Goal: Task Accomplishment & Management: Complete application form

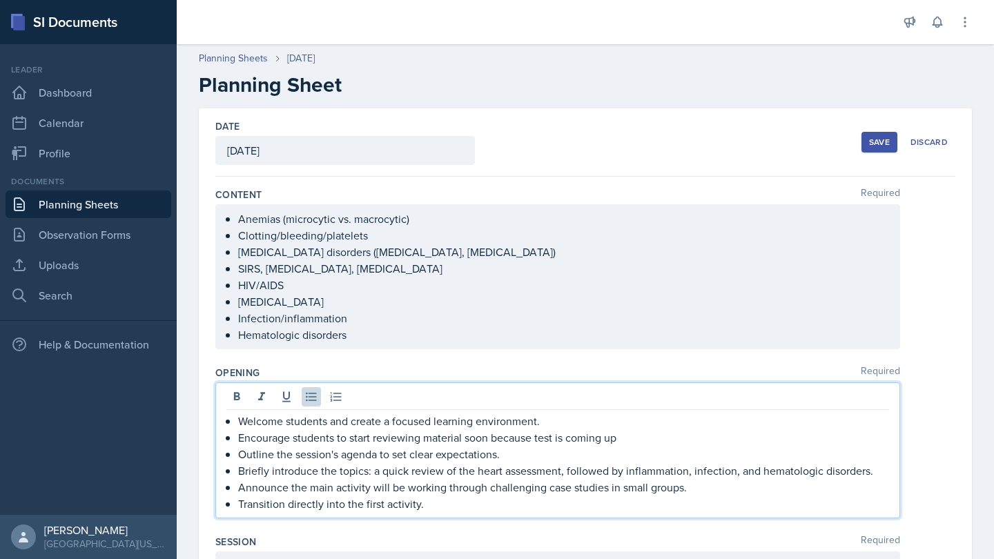
scroll to position [366, 0]
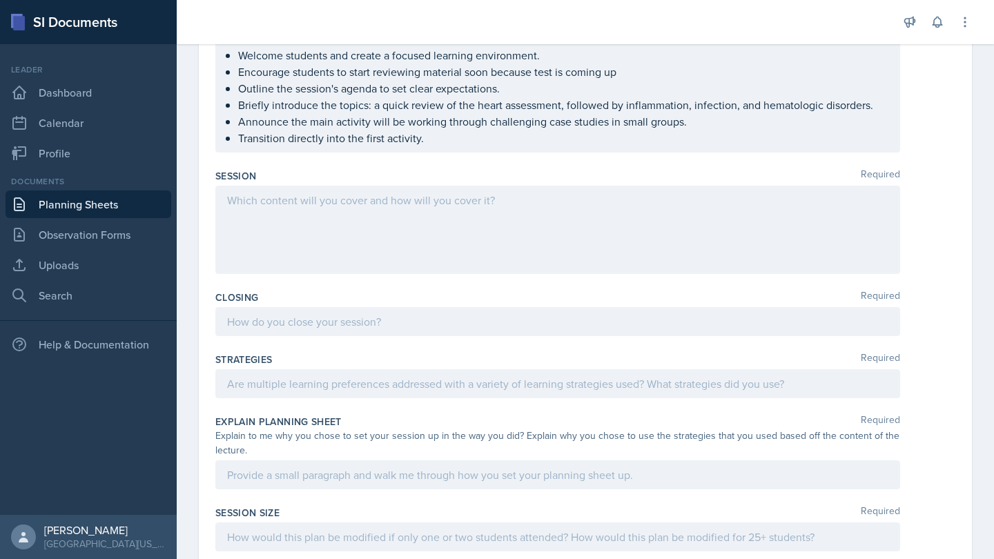
click at [441, 211] on div at bounding box center [557, 230] width 685 height 88
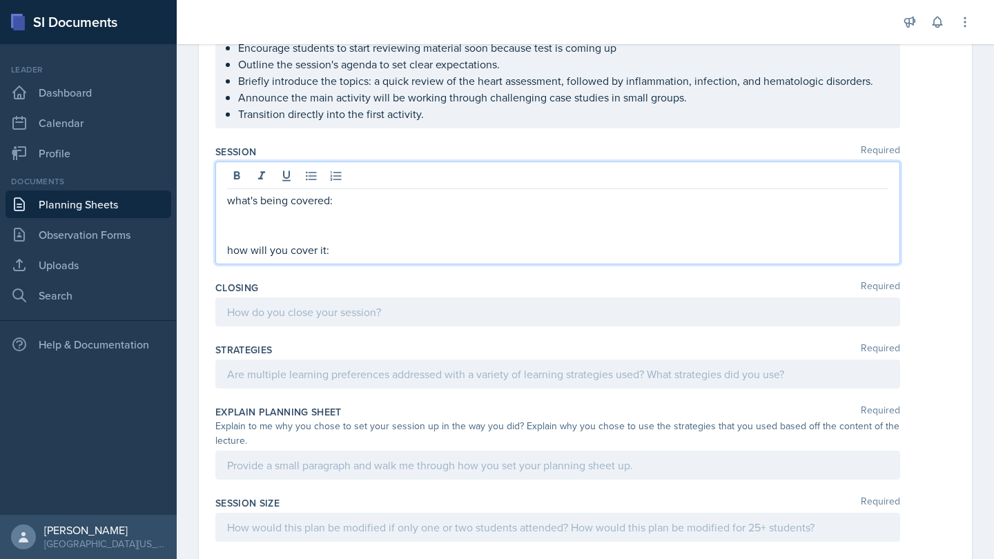
click at [285, 249] on p "how will you cover it:" at bounding box center [557, 250] width 661 height 17
click at [354, 201] on p "what's being covered:" at bounding box center [557, 200] width 661 height 17
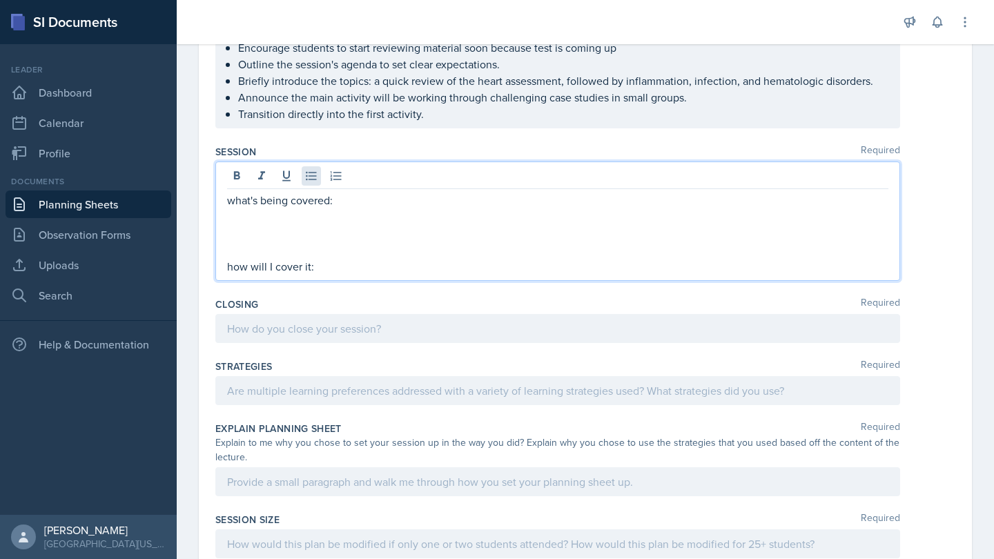
click at [313, 175] on icon at bounding box center [311, 176] width 14 height 14
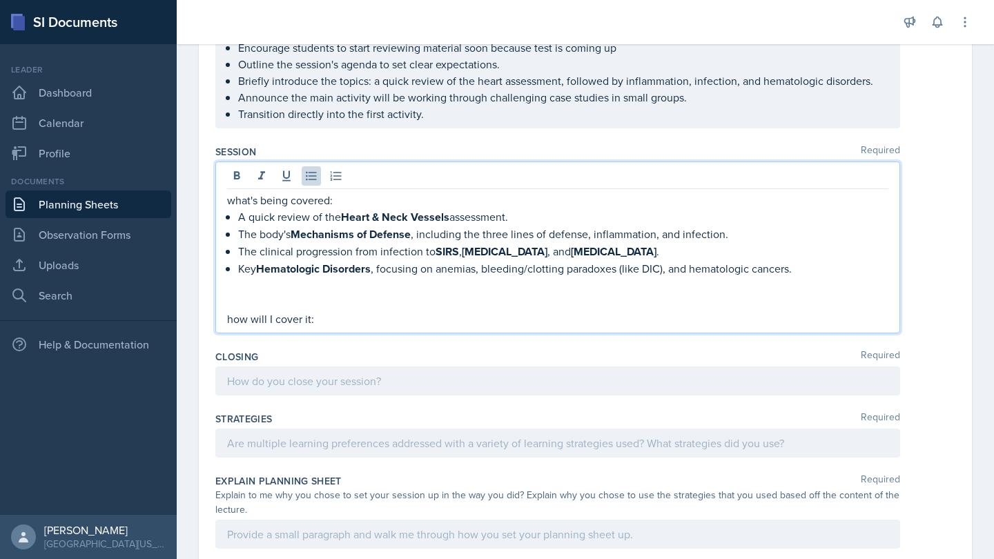
click at [253, 293] on p at bounding box center [557, 285] width 661 height 17
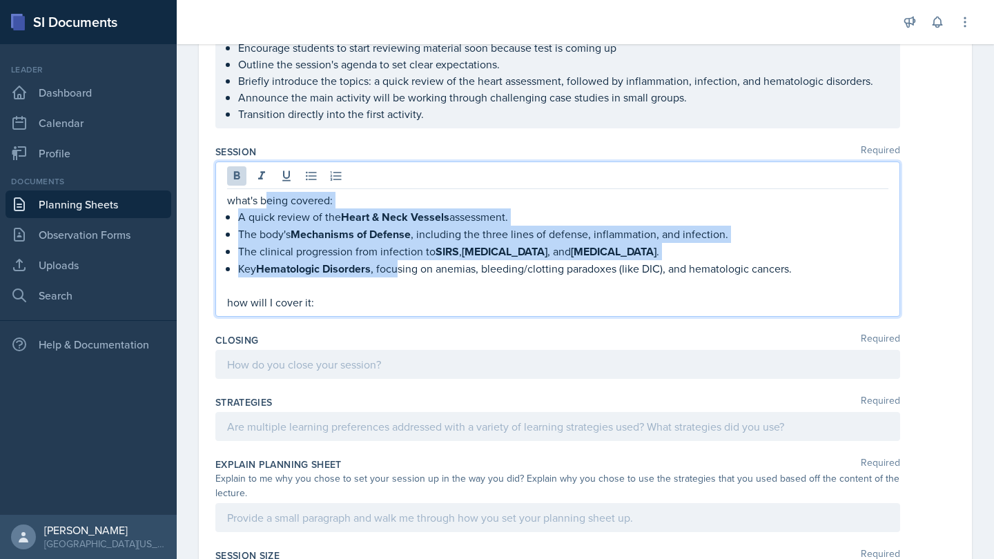
drag, startPoint x: 397, startPoint y: 273, endPoint x: 265, endPoint y: 204, distance: 149.1
click at [266, 204] on div "what's being covered: A quick review of the Heart & Neck Vessels assessment. Th…" at bounding box center [557, 251] width 661 height 119
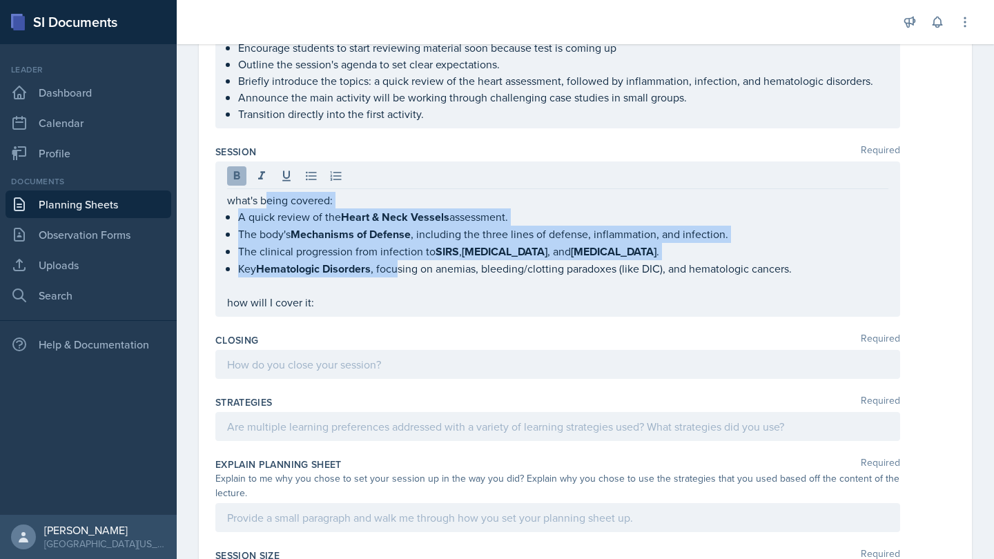
click at [240, 177] on icon at bounding box center [237, 175] width 6 height 8
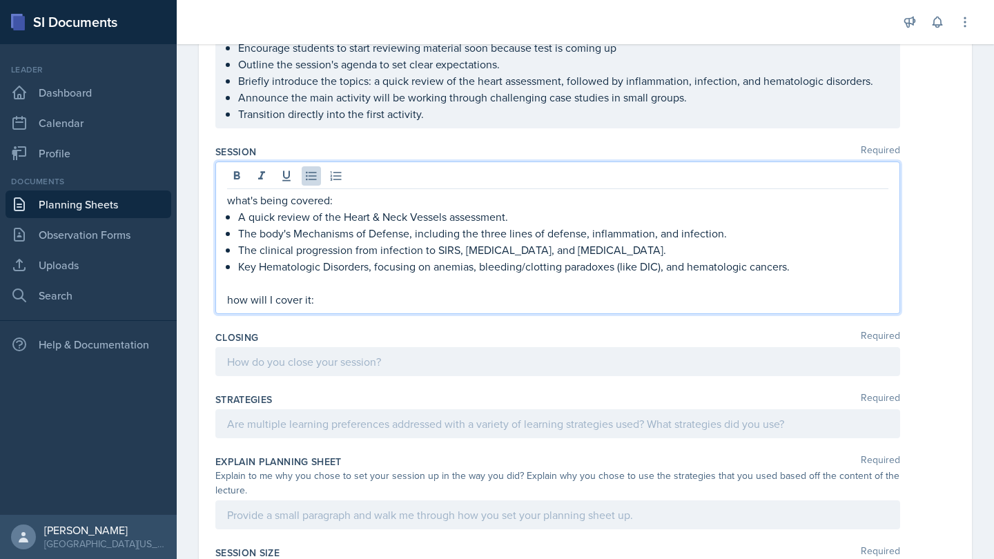
click at [471, 271] on p "Key Hematologic Disorders, focusing on anemias, bleeding/clotting paradoxes (li…" at bounding box center [563, 266] width 650 height 17
click at [373, 235] on p "The body's Mechanisms of Defense, including the three lines of defense, inflamm…" at bounding box center [563, 233] width 650 height 17
drag, startPoint x: 275, startPoint y: 216, endPoint x: 249, endPoint y: 217, distance: 26.2
click at [249, 217] on p "A quick review of the Heart & Neck Vessels assessment." at bounding box center [563, 216] width 650 height 17
drag, startPoint x: 411, startPoint y: 233, endPoint x: 295, endPoint y: 231, distance: 115.3
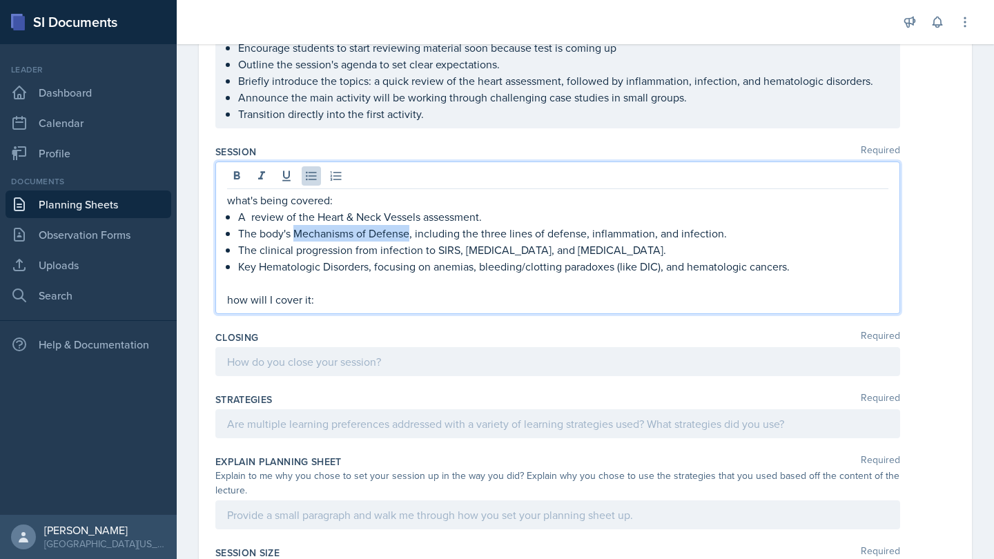
click at [295, 231] on p "The body's Mechanisms of Defense, including the three lines of defense, inflamm…" at bounding box center [563, 233] width 650 height 17
drag, startPoint x: 435, startPoint y: 252, endPoint x: 359, endPoint y: 255, distance: 76.0
click at [359, 255] on p "The clinical progression from infection to SIRS, [MEDICAL_DATA], and [MEDICAL_D…" at bounding box center [563, 250] width 650 height 17
click at [379, 251] on p "The clinical progression from infection to SIRS, [MEDICAL_DATA], and [MEDICAL_D…" at bounding box center [563, 250] width 650 height 17
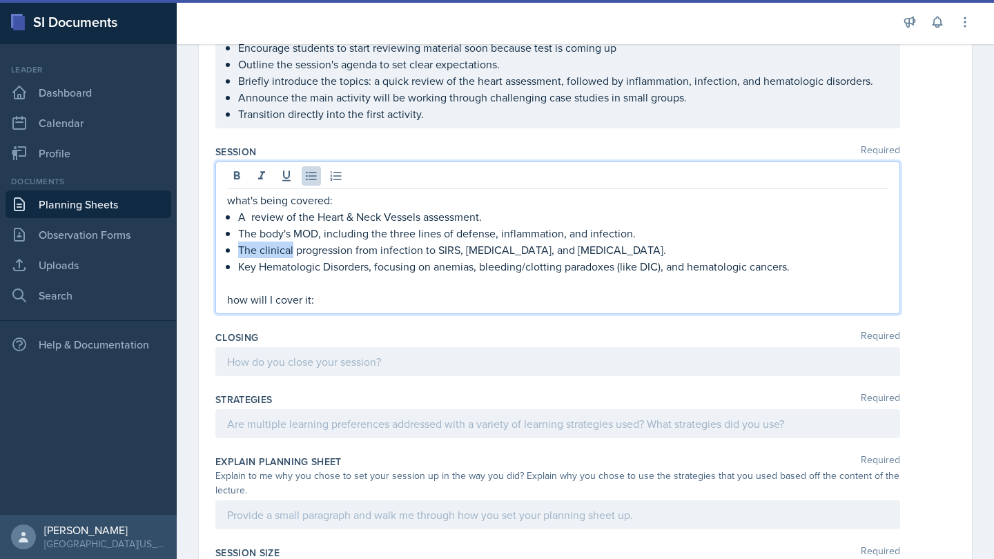
drag, startPoint x: 293, startPoint y: 250, endPoint x: 224, endPoint y: 249, distance: 69.0
click at [224, 249] on div "what's being covered: A review of the Heart & Neck Vessels assessment. The body…" at bounding box center [557, 238] width 685 height 153
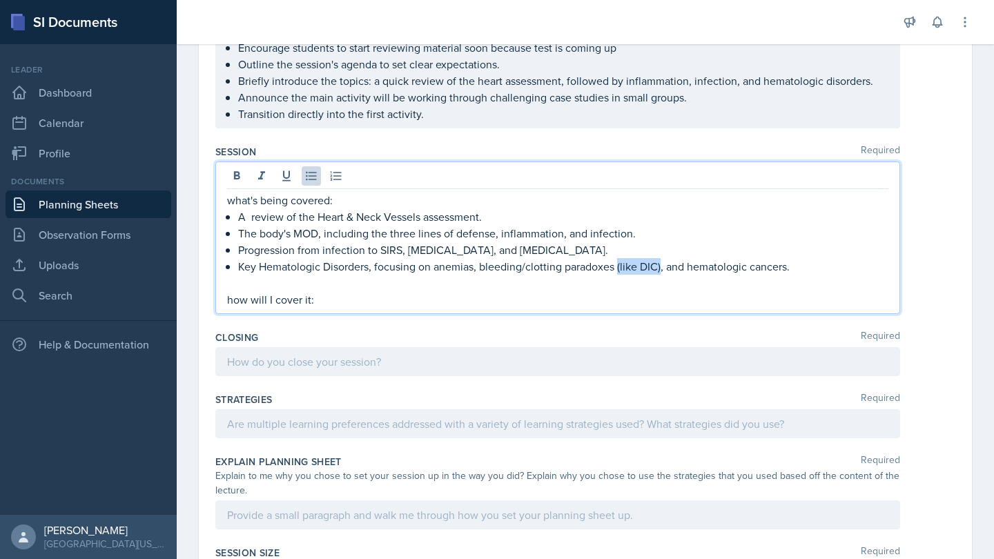
drag, startPoint x: 661, startPoint y: 267, endPoint x: 616, endPoint y: 267, distance: 44.9
click at [616, 267] on p "Key Hematologic Disorders, focusing on anemias, bleeding/clotting paradoxes (li…" at bounding box center [563, 266] width 650 height 17
click at [370, 293] on p "how will I cover it:" at bounding box center [557, 299] width 661 height 17
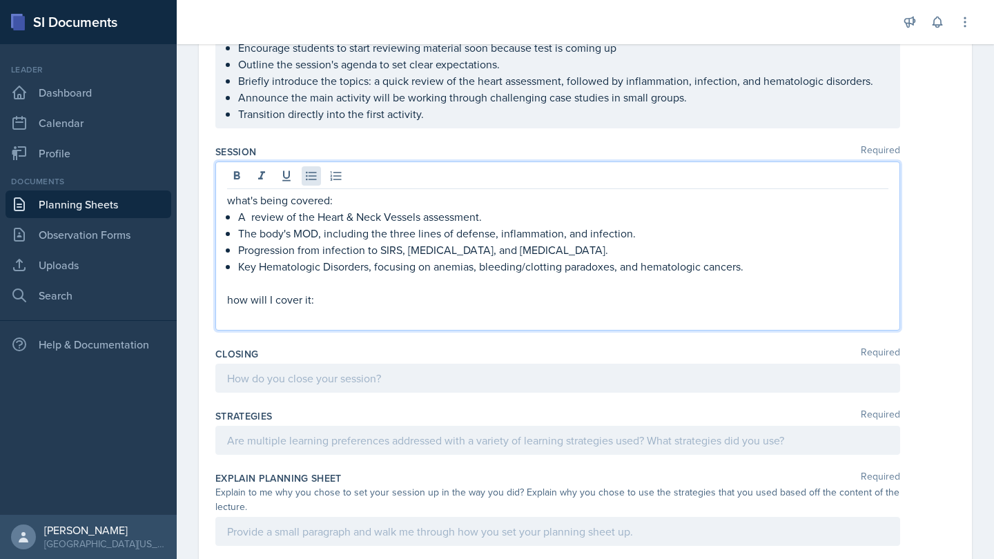
click at [309, 175] on icon at bounding box center [311, 176] width 14 height 14
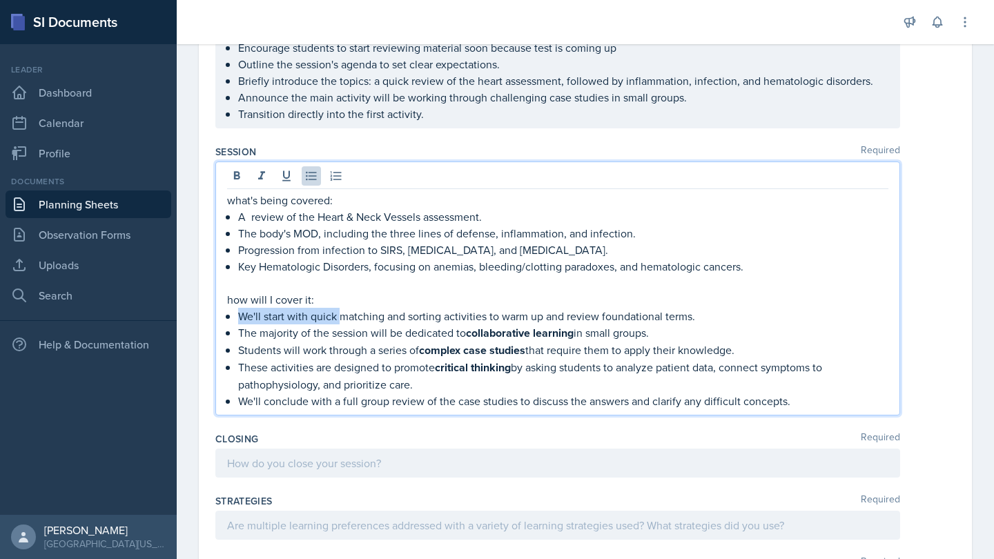
drag, startPoint x: 338, startPoint y: 318, endPoint x: 242, endPoint y: 319, distance: 96.0
click at [242, 319] on p "We'll start with quick matching and sorting activities to warm up and review fo…" at bounding box center [563, 316] width 650 height 17
drag, startPoint x: 463, startPoint y: 317, endPoint x: 400, endPoint y: 317, distance: 63.5
click at [400, 317] on p "matching and sorting activities to warm up and review foundational terms." at bounding box center [563, 316] width 650 height 17
drag, startPoint x: 466, startPoint y: 329, endPoint x: 526, endPoint y: 388, distance: 84.0
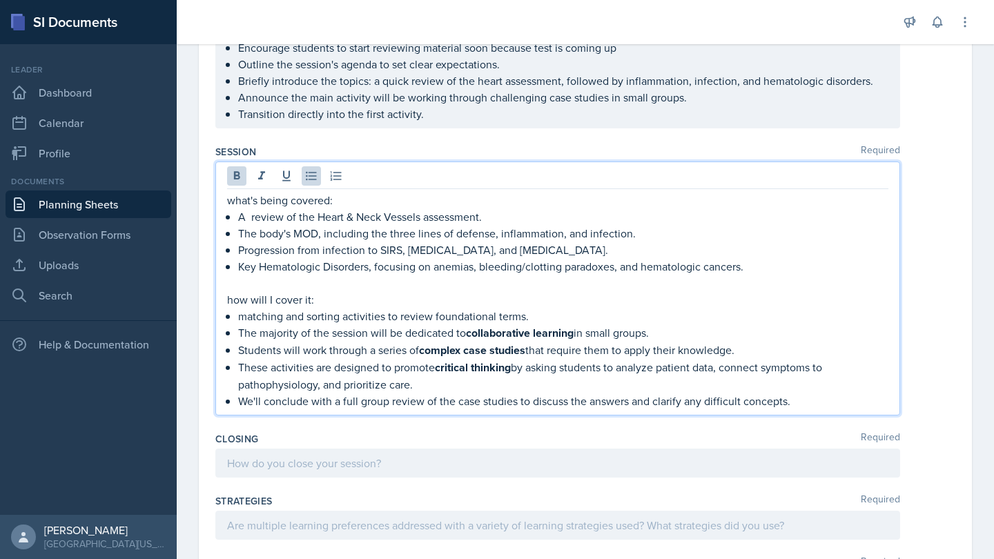
click at [527, 389] on ul "matching and sorting activities to review foundational terms. The majority of t…" at bounding box center [563, 358] width 650 height 101
click at [236, 174] on icon at bounding box center [237, 176] width 14 height 14
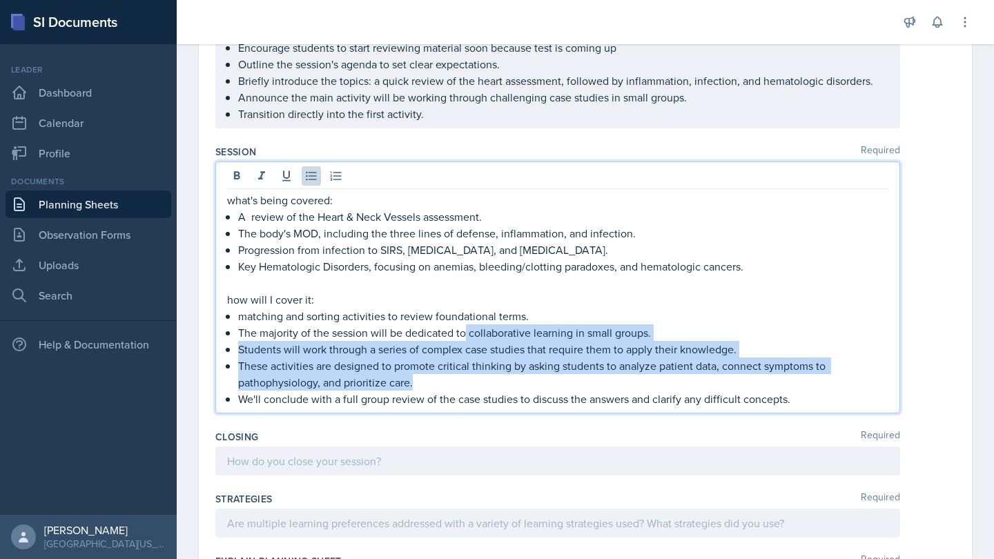
click at [524, 383] on p "These activities are designed to promote critical thinking by asking students t…" at bounding box center [563, 374] width 650 height 33
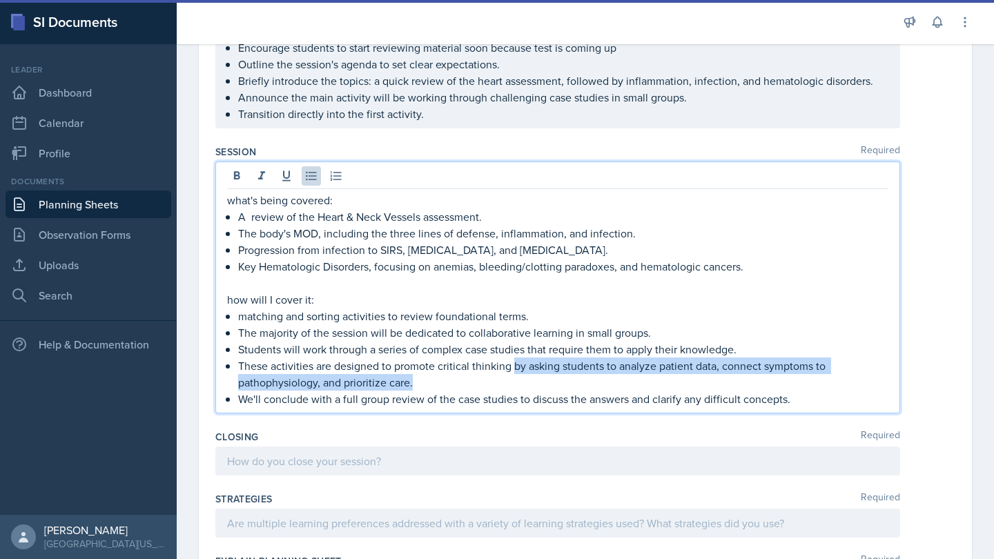
drag, startPoint x: 516, startPoint y: 382, endPoint x: 514, endPoint y: 367, distance: 14.6
click at [514, 367] on p "These activities are designed to promote critical thinking by asking students t…" at bounding box center [563, 374] width 650 height 33
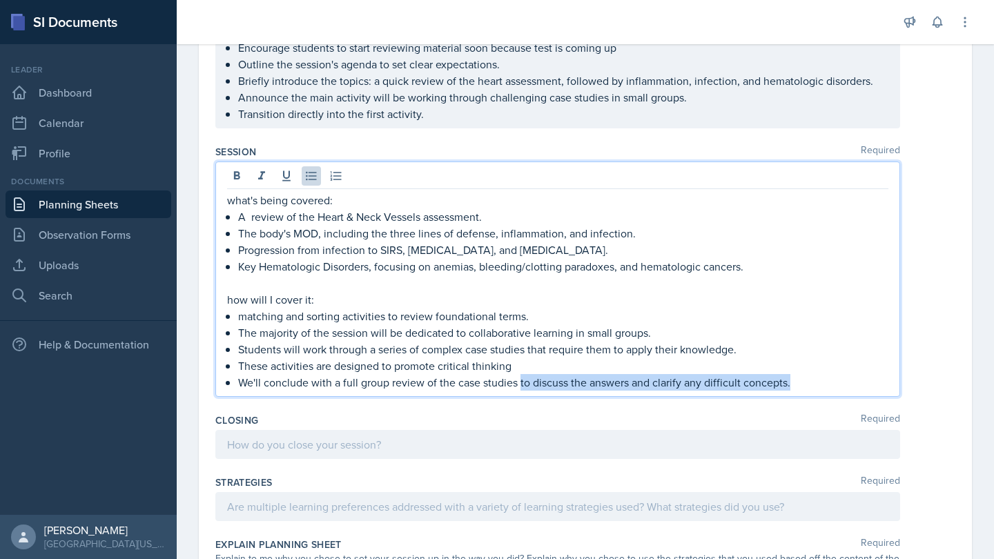
drag, startPoint x: 808, startPoint y: 380, endPoint x: 521, endPoint y: 380, distance: 287.2
click at [521, 380] on p "We'll conclude with a full group review of the case studies to discuss the answ…" at bounding box center [563, 382] width 650 height 17
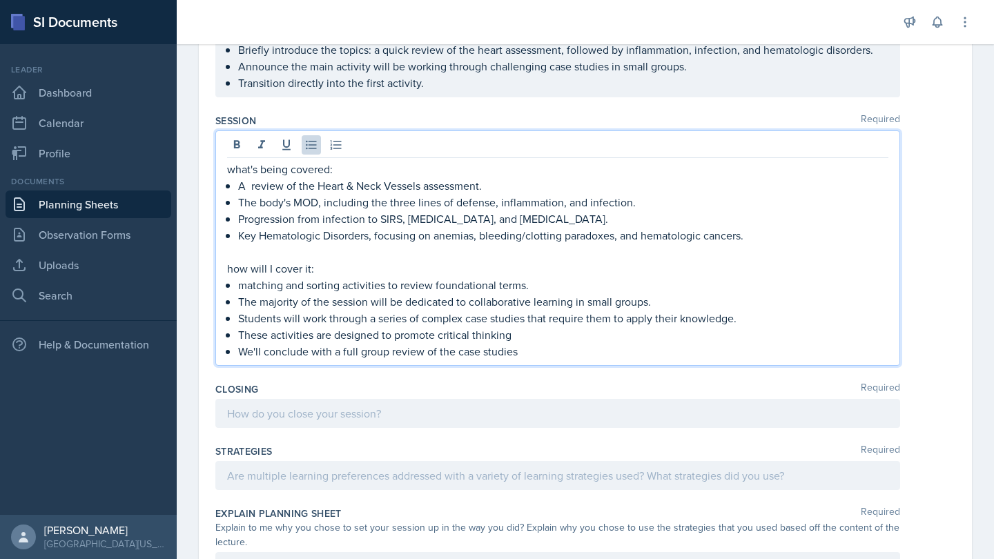
scroll to position [502, 0]
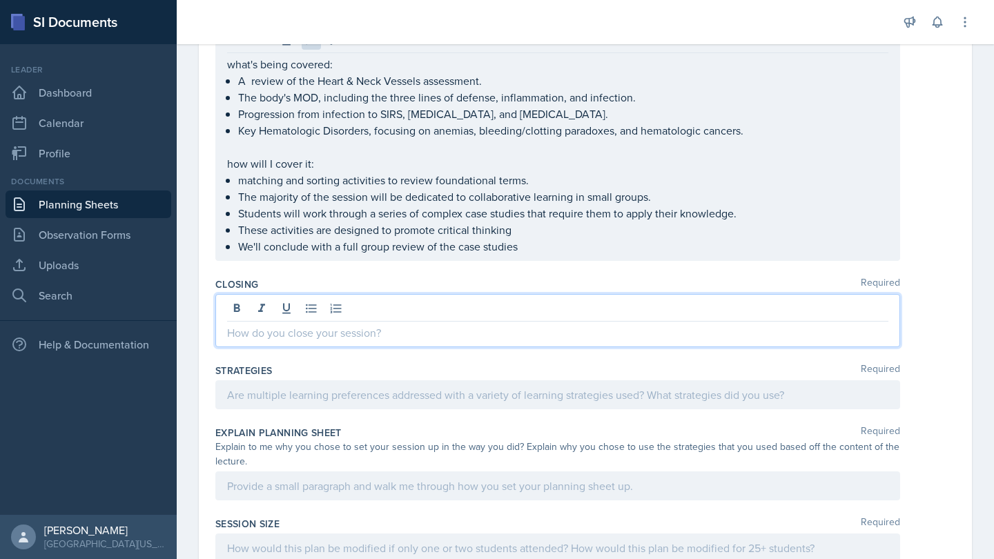
click at [416, 313] on div at bounding box center [557, 320] width 685 height 53
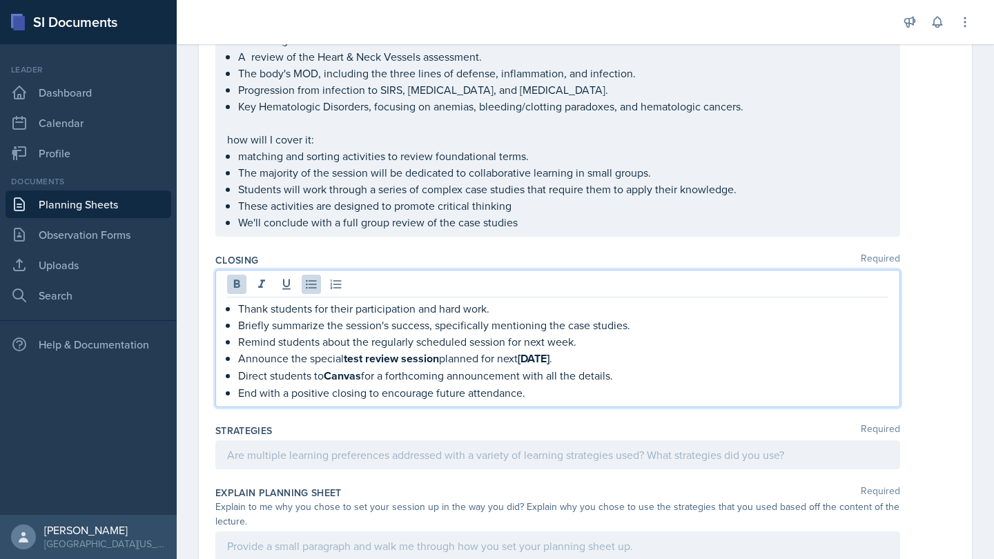
drag, startPoint x: 443, startPoint y: 384, endPoint x: 322, endPoint y: 327, distance: 134.0
click at [321, 327] on ul "Thank students for their participation and hard work. Briefly summarize the ses…" at bounding box center [563, 350] width 650 height 101
click at [243, 286] on icon at bounding box center [237, 284] width 14 height 14
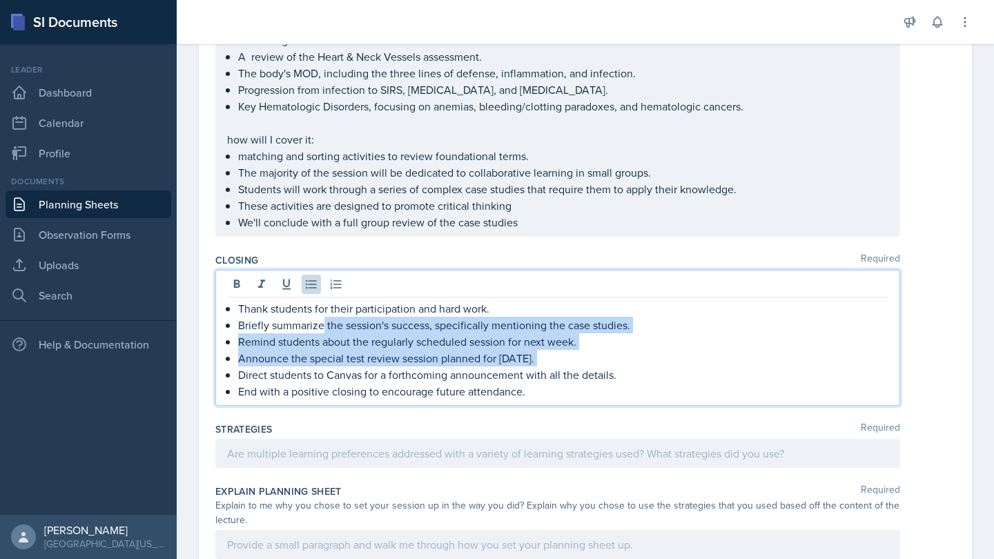
click at [382, 351] on p "Announce the special test review session planned for [DATE]." at bounding box center [563, 358] width 650 height 17
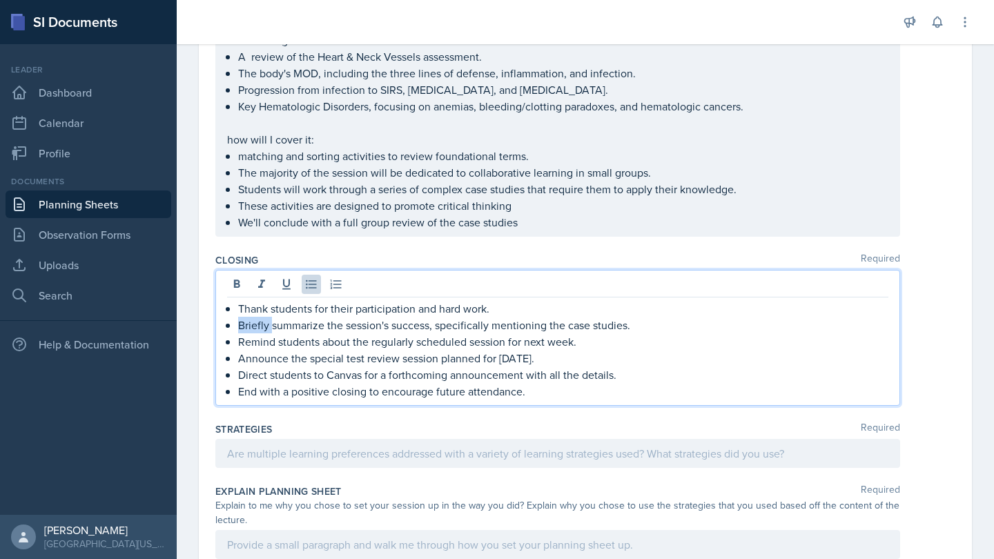
drag, startPoint x: 272, startPoint y: 327, endPoint x: 237, endPoint y: 324, distance: 34.6
click at [237, 324] on div "Thank students for their participation and hard work. Briefly summarize the ses…" at bounding box center [557, 349] width 661 height 99
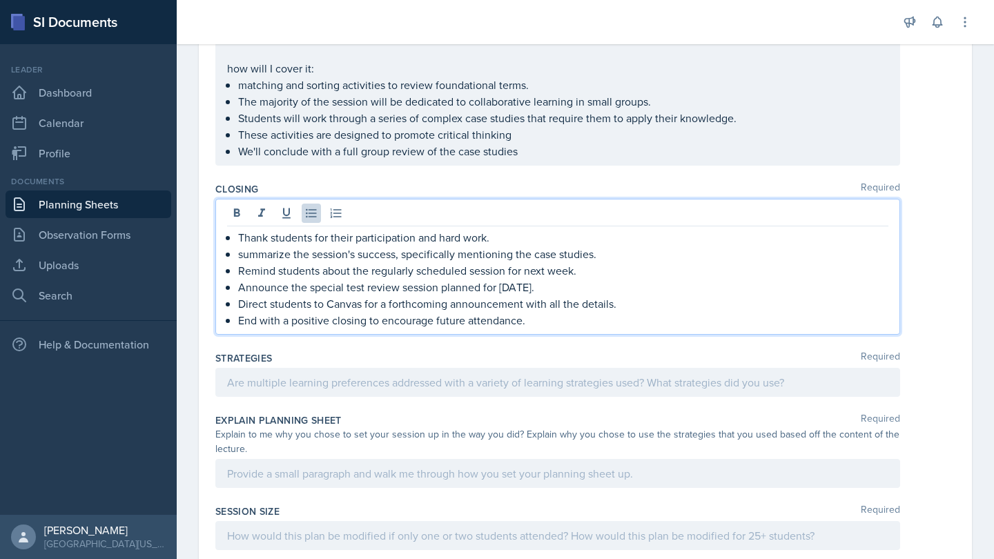
scroll to position [591, 0]
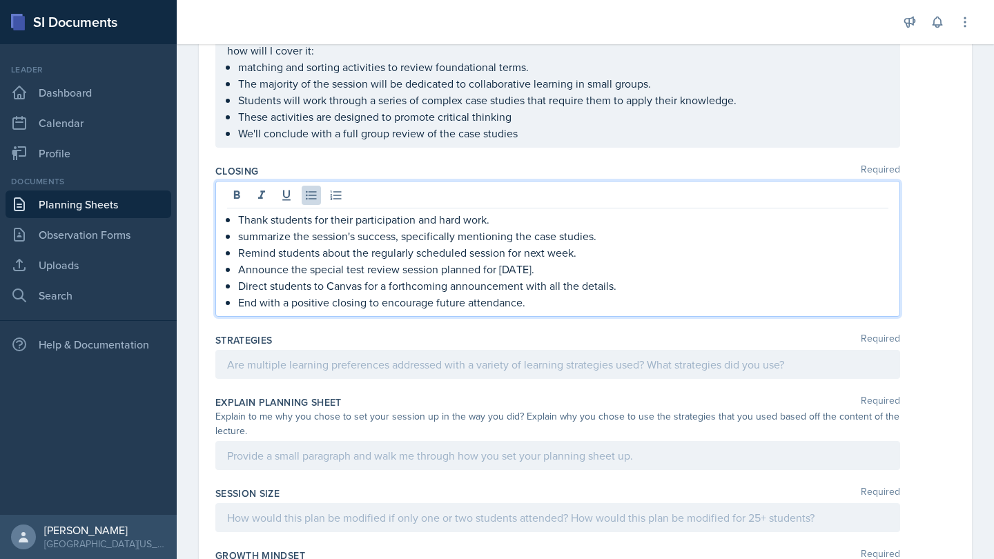
click at [304, 380] on div "Strategies Required" at bounding box center [585, 359] width 740 height 62
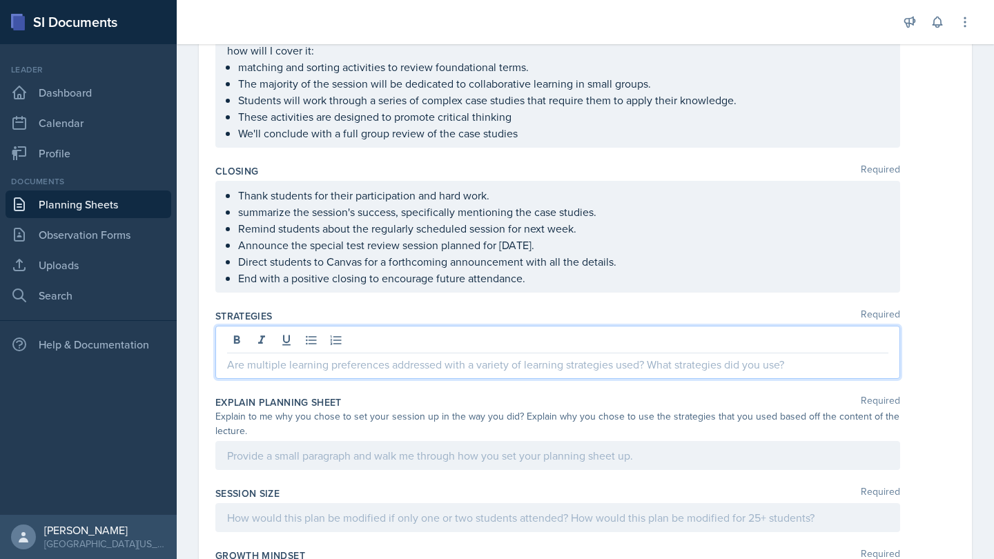
click at [286, 342] on div at bounding box center [557, 352] width 685 height 53
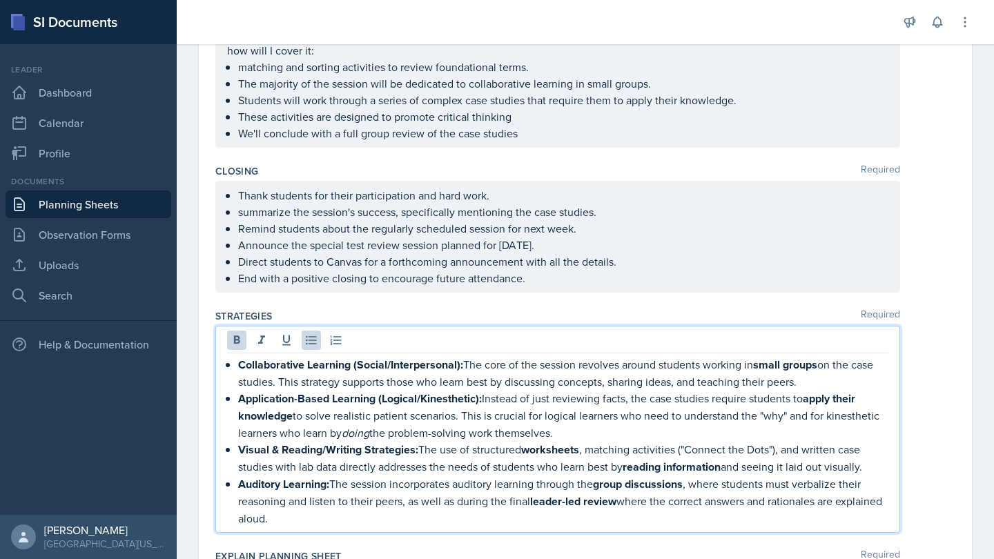
click at [464, 366] on p "Collaborative Learning (Social/Interpersonal): The core of the session revolves…" at bounding box center [563, 373] width 650 height 34
drag, startPoint x: 460, startPoint y: 366, endPoint x: 353, endPoint y: 369, distance: 106.4
click at [353, 369] on strong "Collaborative Learning (Social/Interpersonal):" at bounding box center [350, 365] width 225 height 16
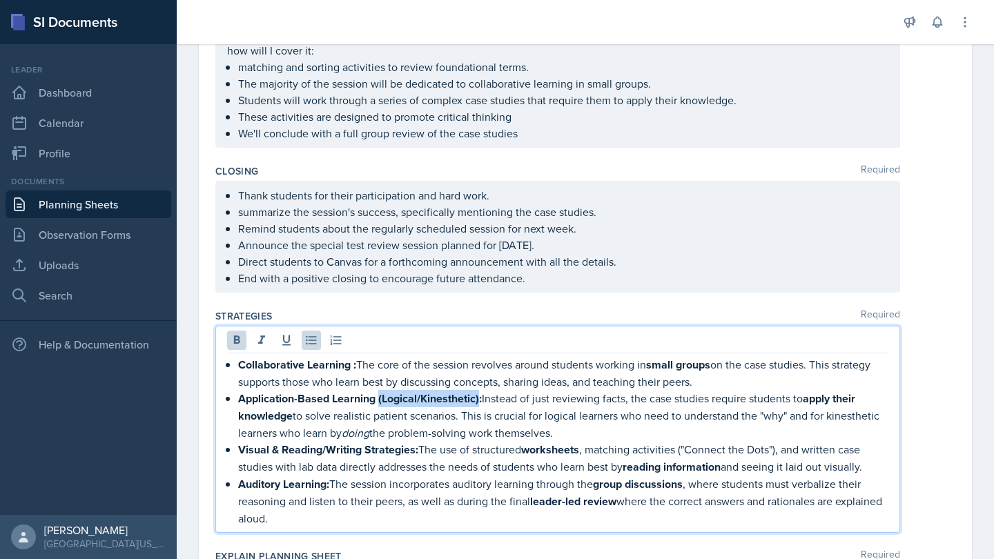
drag, startPoint x: 481, startPoint y: 401, endPoint x: 380, endPoint y: 400, distance: 100.8
click at [380, 400] on strong "Application-Based Learning (Logical/Kinesthetic):" at bounding box center [360, 399] width 244 height 16
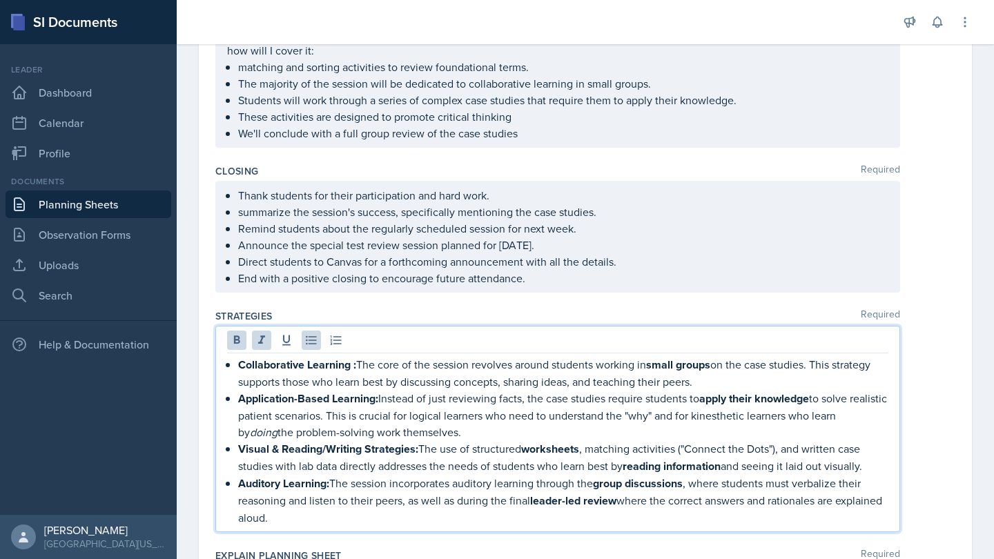
drag, startPoint x: 368, startPoint y: 511, endPoint x: 231, endPoint y: 364, distance: 201.2
click at [231, 364] on div "Collaborative Learning : The core of the session revolves around students worki…" at bounding box center [557, 441] width 661 height 170
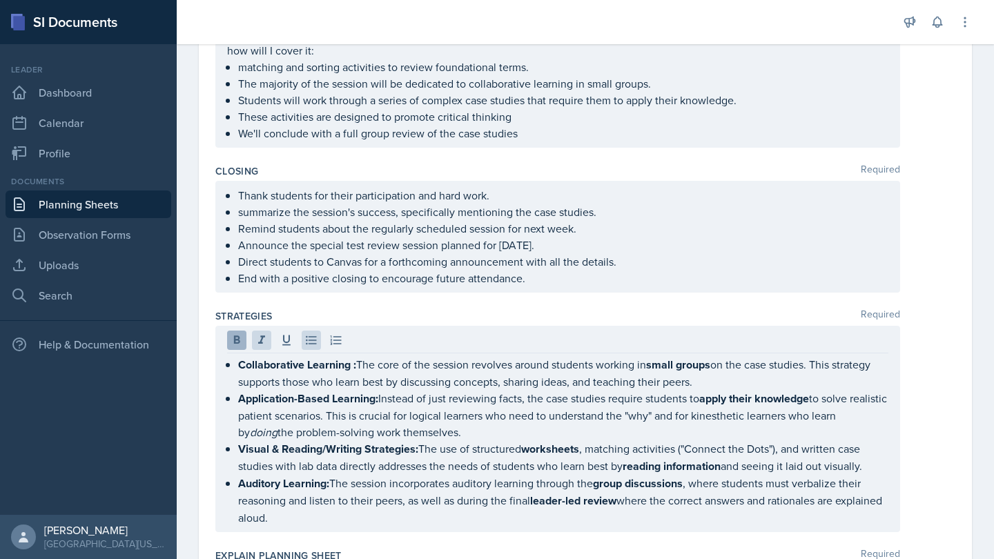
click at [236, 342] on icon at bounding box center [237, 339] width 6 height 8
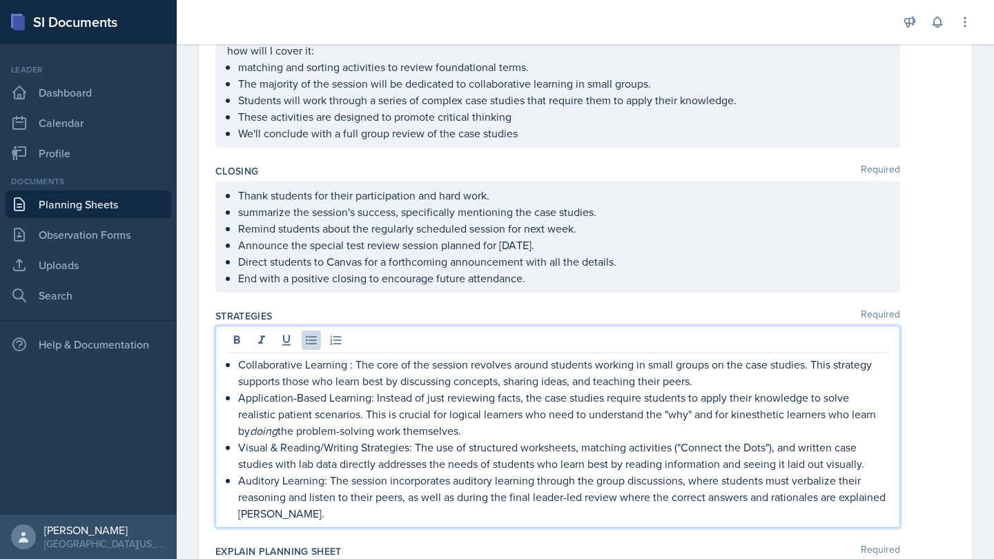
click at [385, 434] on p "Application-Based Learning: Instead of just reviewing facts, the case studies r…" at bounding box center [563, 414] width 650 height 50
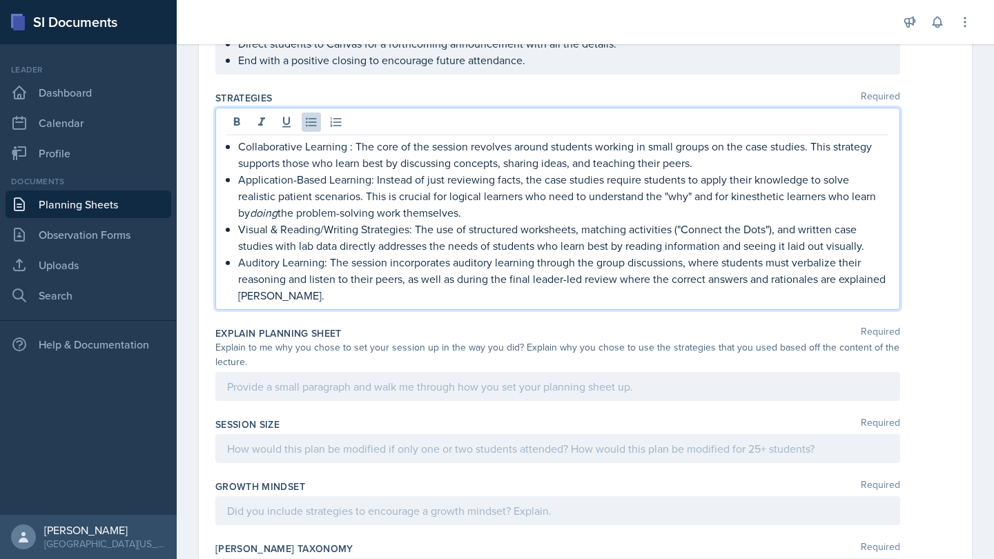
scroll to position [810, 0]
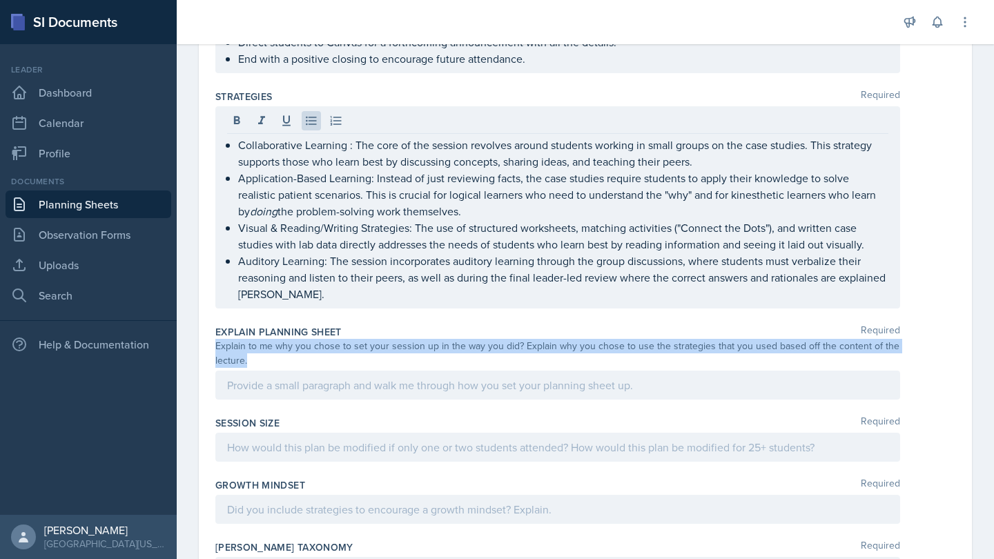
drag, startPoint x: 260, startPoint y: 364, endPoint x: 213, endPoint y: 344, distance: 51.4
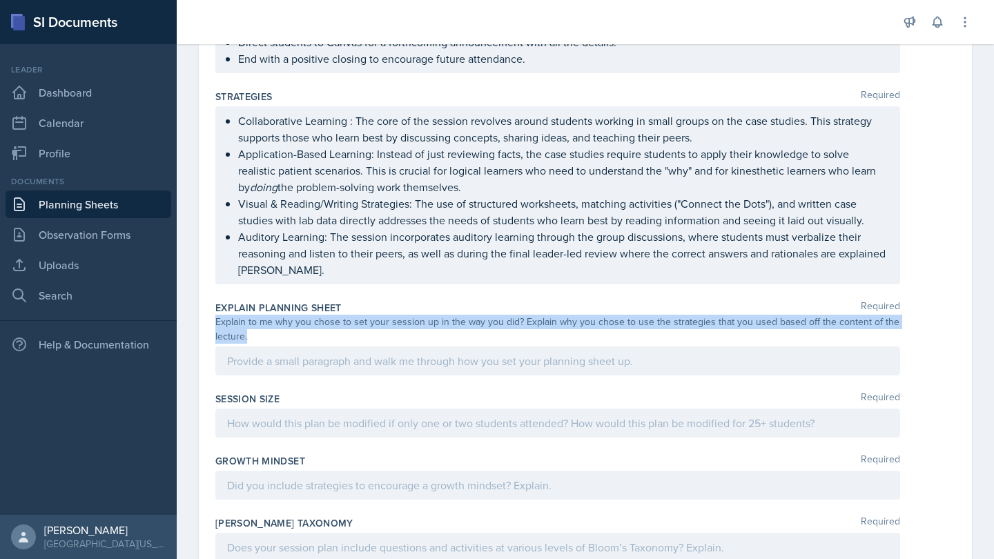
copy div "Explain to me why you chose to set your session up in the way you did? Explain …"
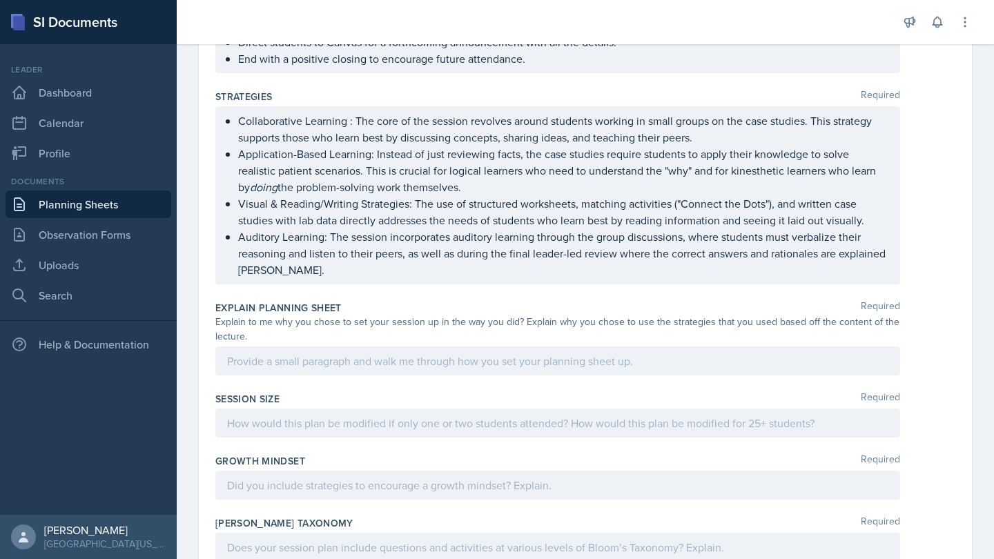
click at [368, 361] on div at bounding box center [557, 361] width 685 height 29
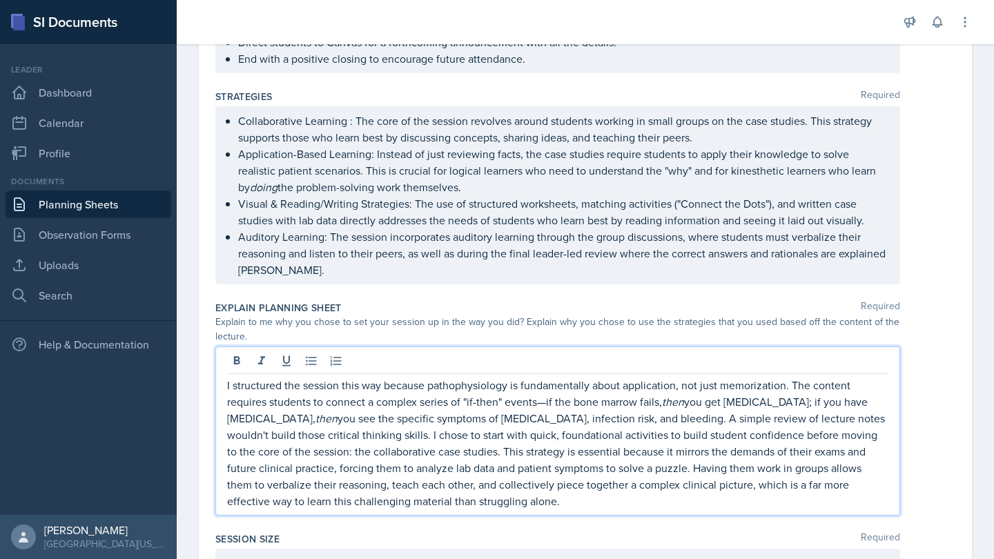
click at [478, 404] on p "I structured the session this way because pathophysiology is fundamentally abou…" at bounding box center [557, 443] width 661 height 133
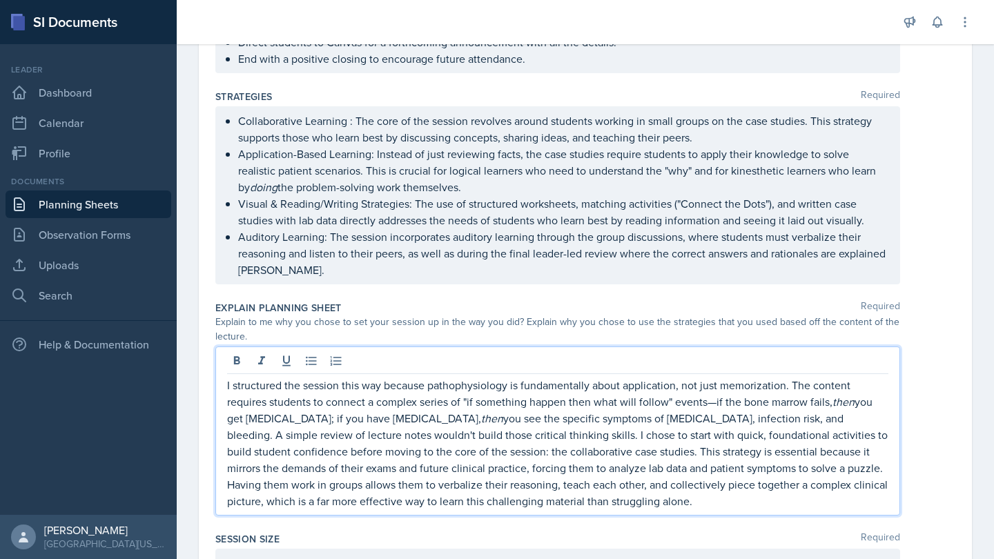
click at [715, 407] on p "I structured the session this way because pathophysiology is fundamentally abou…" at bounding box center [557, 443] width 661 height 133
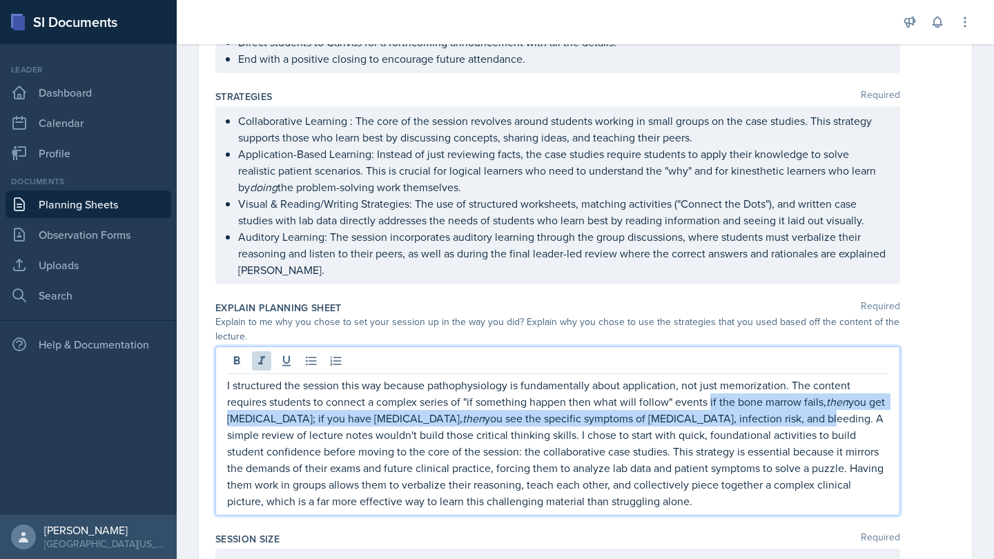
drag, startPoint x: 710, startPoint y: 402, endPoint x: 804, endPoint y: 422, distance: 96.5
click at [804, 422] on p "I structured the session this way because pathophysiology is fundamentally abou…" at bounding box center [557, 443] width 661 height 133
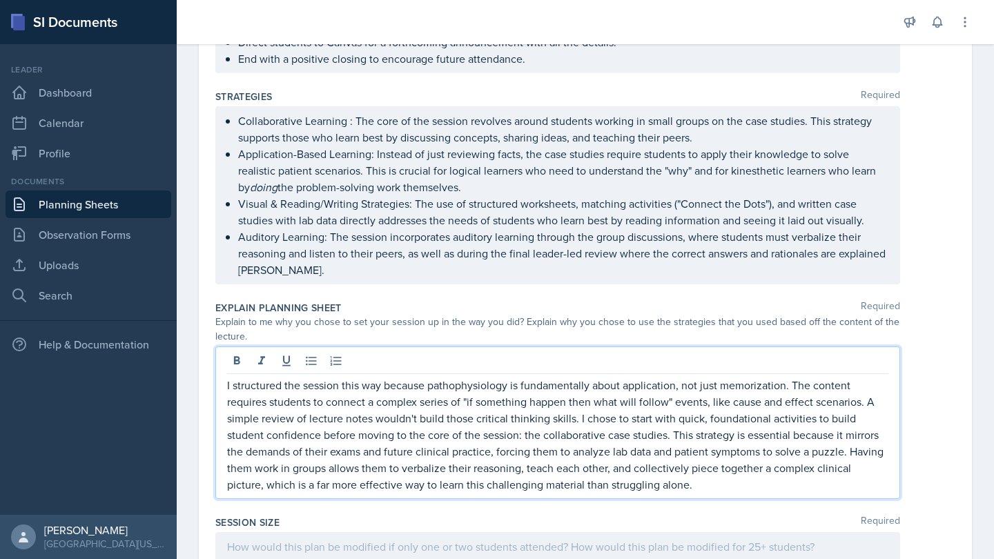
click at [532, 408] on p "I structured the session this way because pathophysiology is fundamentally abou…" at bounding box center [557, 435] width 661 height 116
click at [545, 405] on p "I structured the session this way because pathophysiology is fundamentally abou…" at bounding box center [557, 435] width 661 height 116
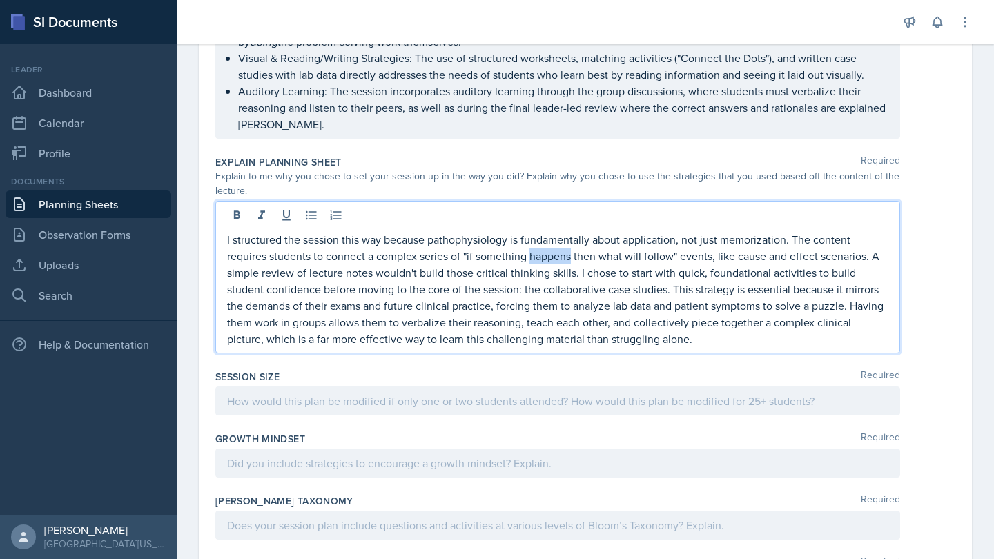
scroll to position [959, 0]
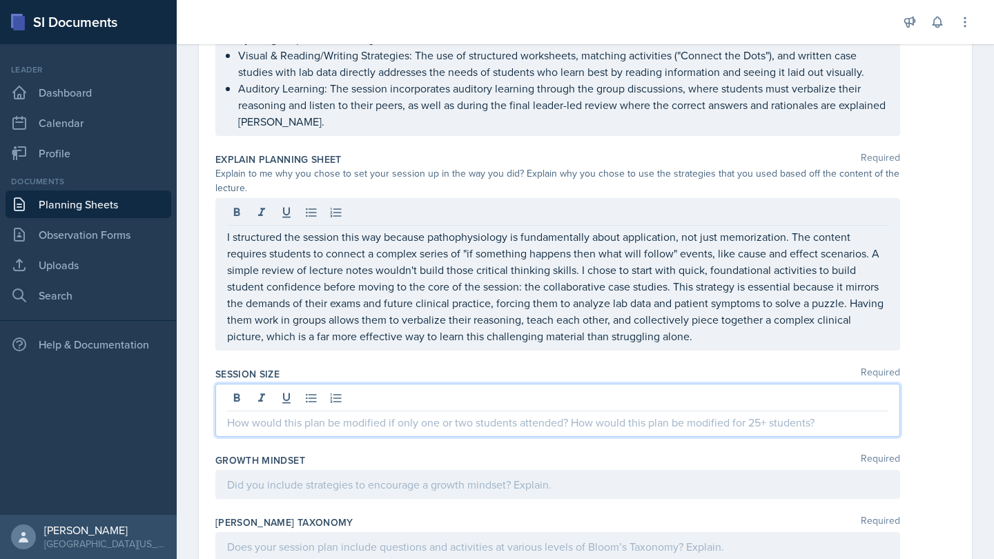
click at [458, 394] on div at bounding box center [557, 410] width 685 height 53
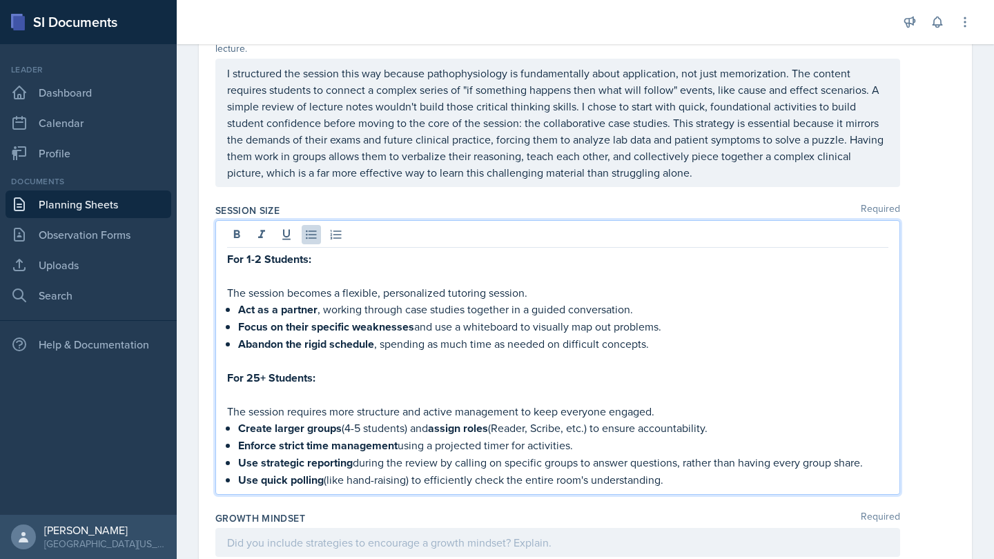
scroll to position [1101, 0]
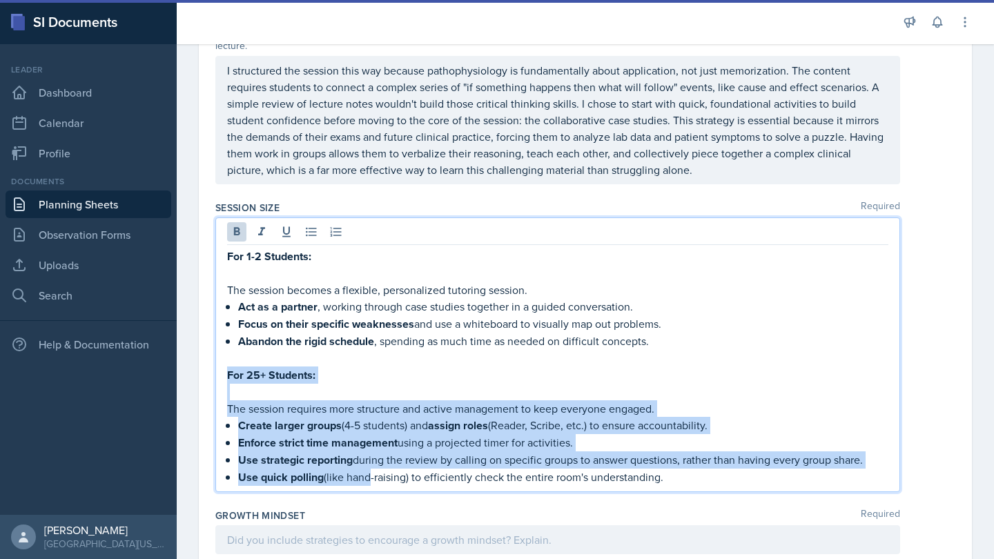
drag, startPoint x: 365, startPoint y: 485, endPoint x: 228, endPoint y: 373, distance: 176.7
click at [228, 373] on div "For 1-2 Students: The session becomes a flexible, personalized tutoring session…" at bounding box center [557, 367] width 661 height 238
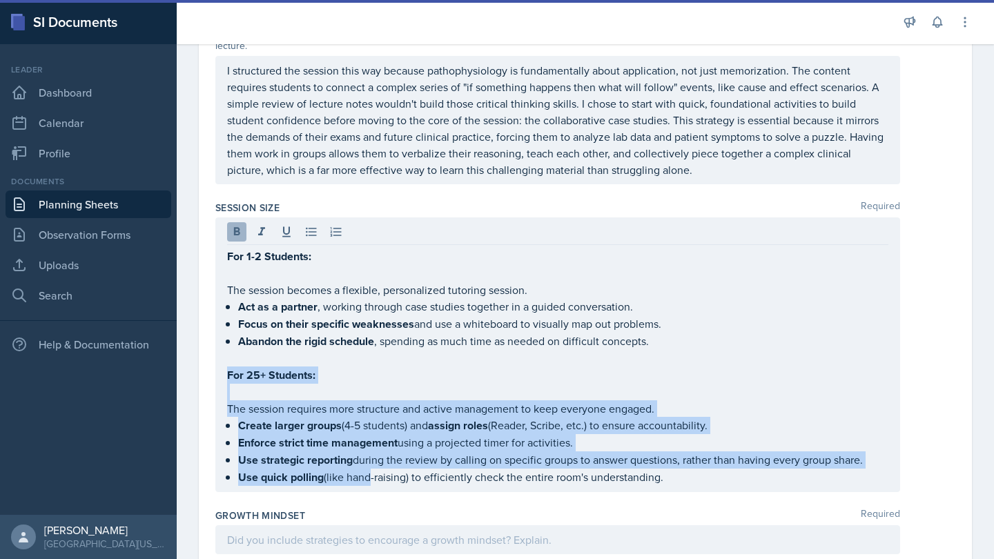
click at [234, 227] on icon at bounding box center [237, 232] width 14 height 14
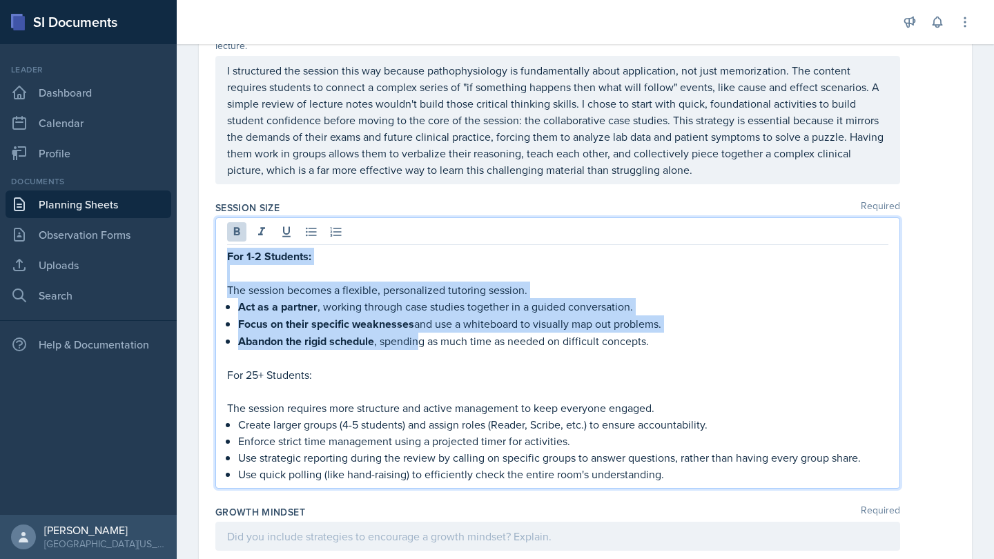
drag, startPoint x: 420, startPoint y: 344, endPoint x: 222, endPoint y: 236, distance: 225.5
click at [222, 236] on div "For 1-2 Students: The session becomes a flexible, personalized tutoring session…" at bounding box center [557, 352] width 685 height 271
click at [240, 232] on icon at bounding box center [237, 232] width 14 height 14
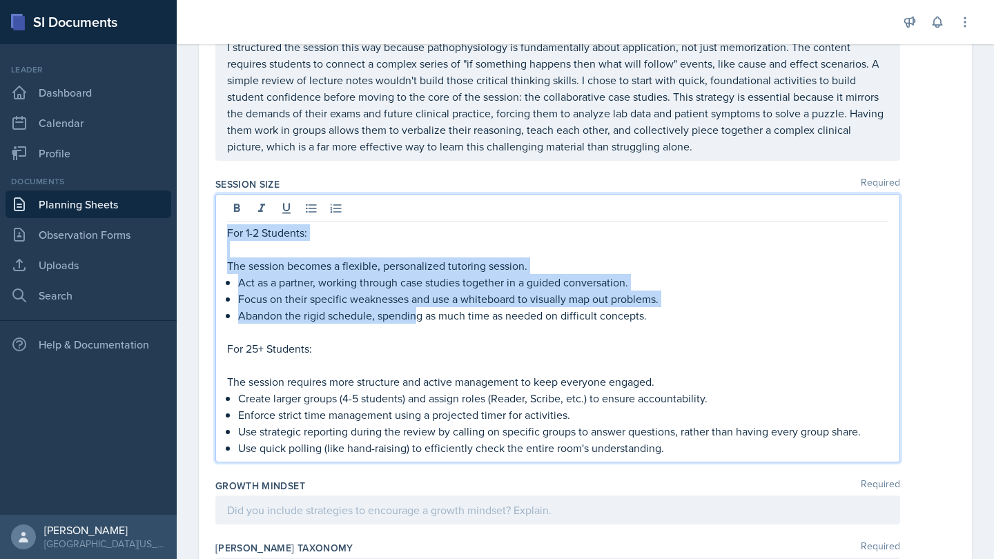
scroll to position [1128, 0]
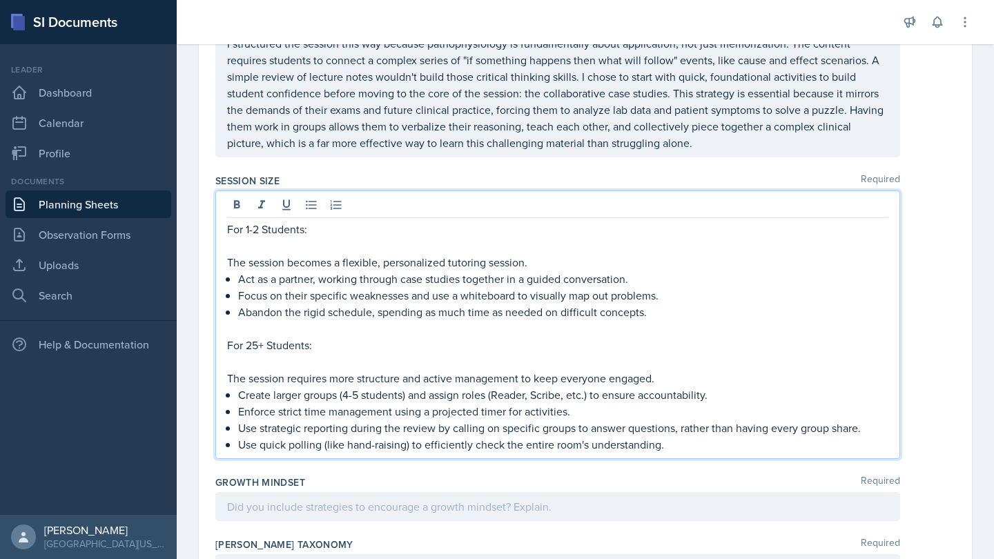
click at [302, 371] on p "The session requires more structure and active management to keep everyone enga…" at bounding box center [557, 378] width 661 height 17
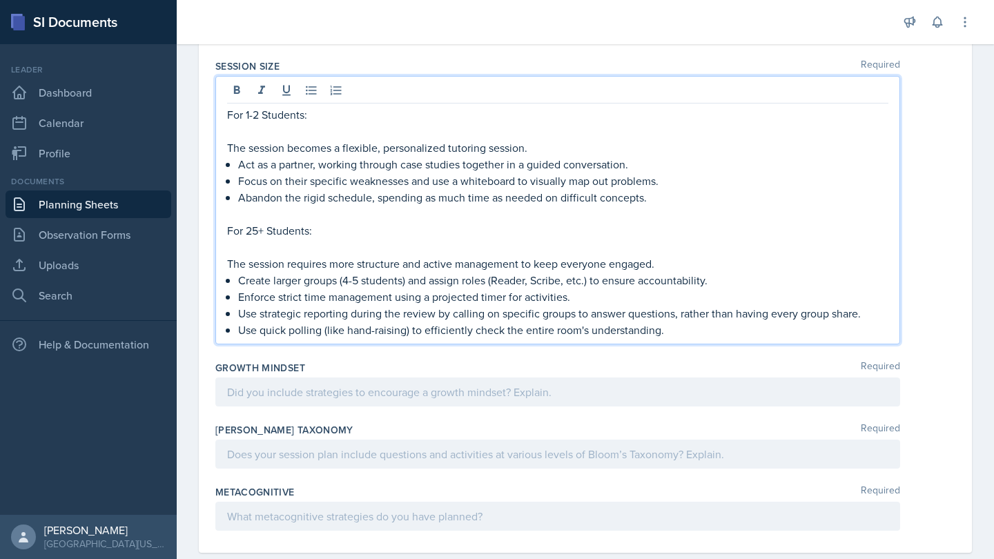
scroll to position [1250, 0]
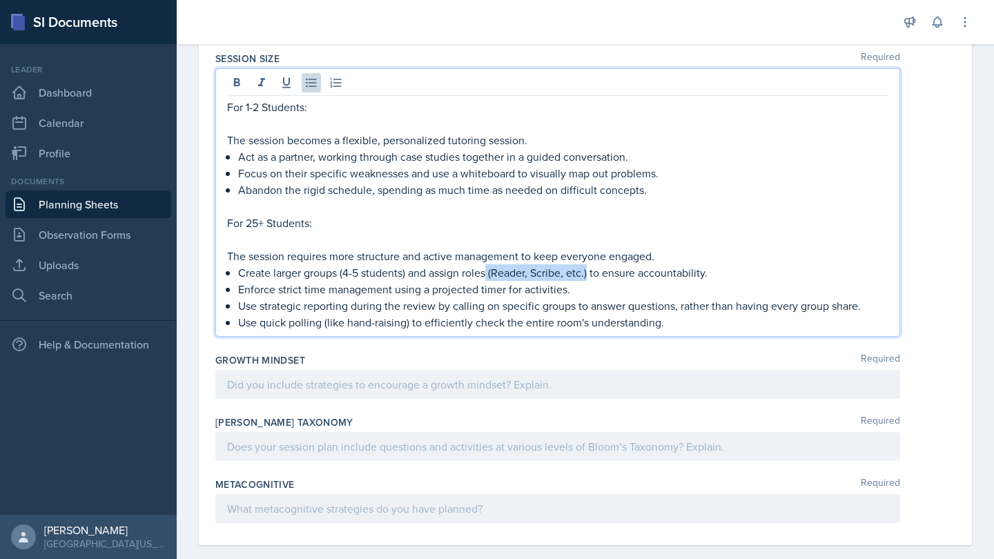
drag, startPoint x: 590, startPoint y: 272, endPoint x: 489, endPoint y: 276, distance: 100.9
click at [489, 276] on p "Create larger groups (4-5 students) and assign roles (Reader, Scribe, etc.) to …" at bounding box center [563, 272] width 650 height 17
click at [386, 389] on div at bounding box center [557, 384] width 685 height 29
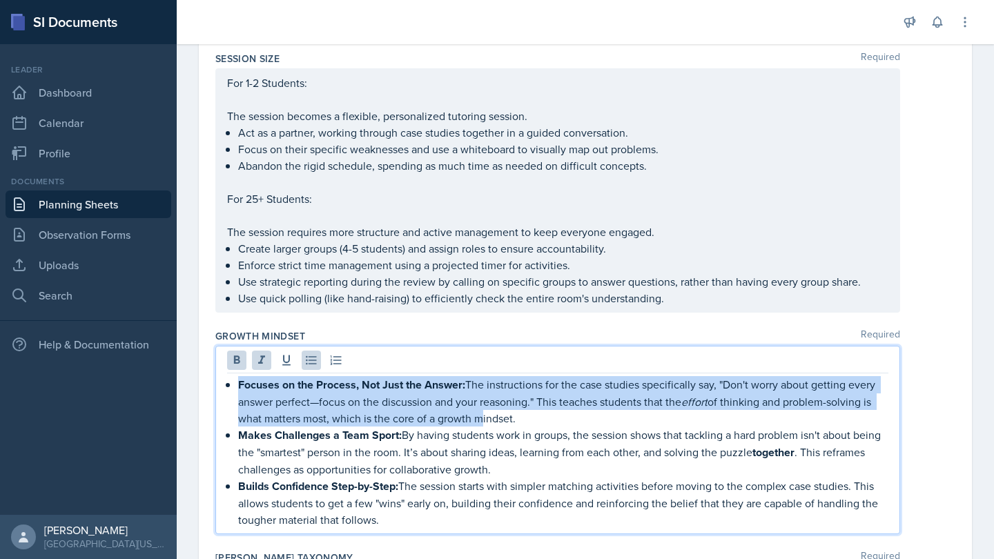
drag, startPoint x: 478, startPoint y: 411, endPoint x: 210, endPoint y: 382, distance: 270.0
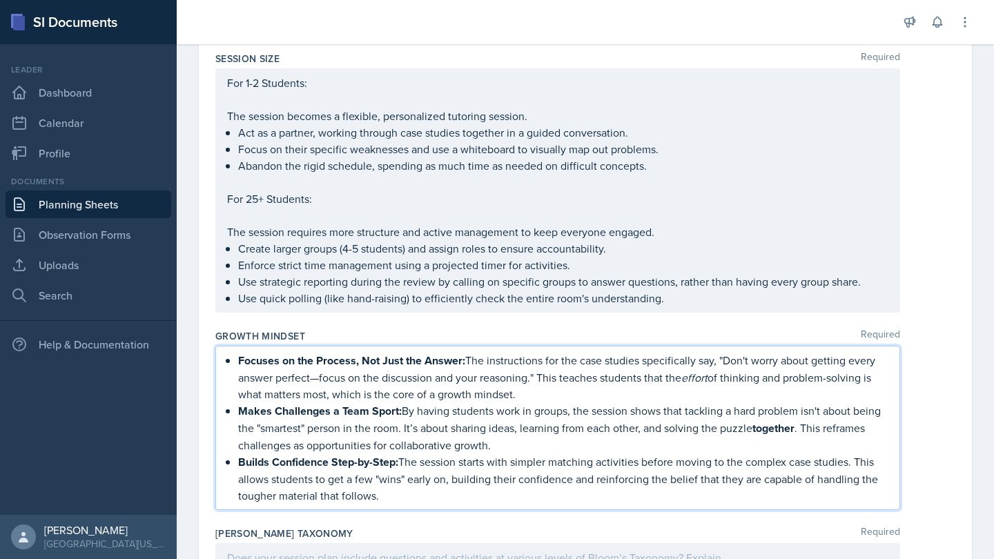
click at [300, 409] on strong "Makes Challenges a Team Sport:" at bounding box center [320, 411] width 164 height 16
click at [431, 322] on div "Session Size Required For 1-2 Students: The session becomes a flexible, persona…" at bounding box center [585, 184] width 740 height 277
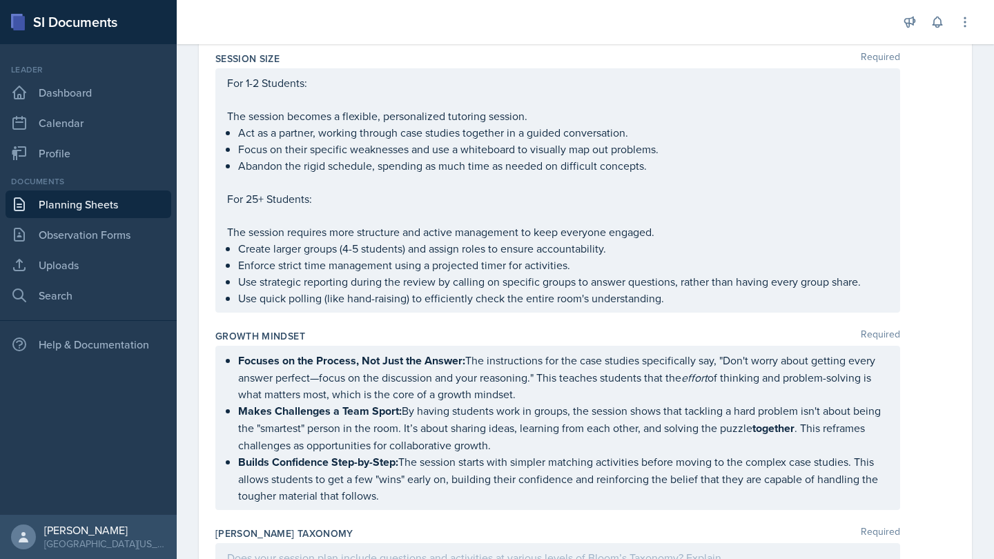
click at [430, 454] on ul "Focuses on the Process, Not Just the Answer: The instructions for the case stud…" at bounding box center [563, 428] width 650 height 152
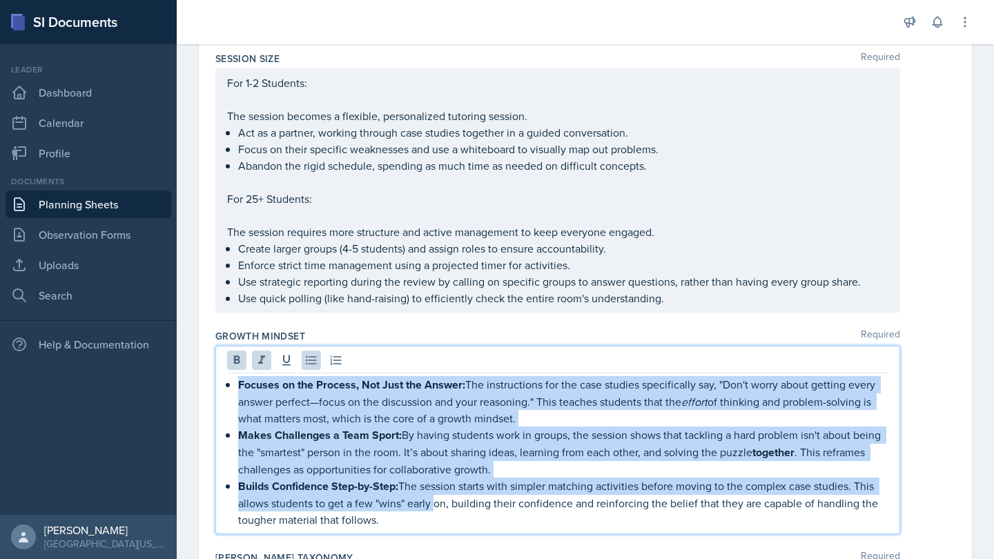
drag, startPoint x: 431, startPoint y: 507, endPoint x: 228, endPoint y: 371, distance: 244.3
click at [228, 371] on div "Focuses on the Process, Not Just the Answer: The instructions for the case stud…" at bounding box center [557, 440] width 685 height 188
click at [236, 360] on icon at bounding box center [237, 360] width 6 height 8
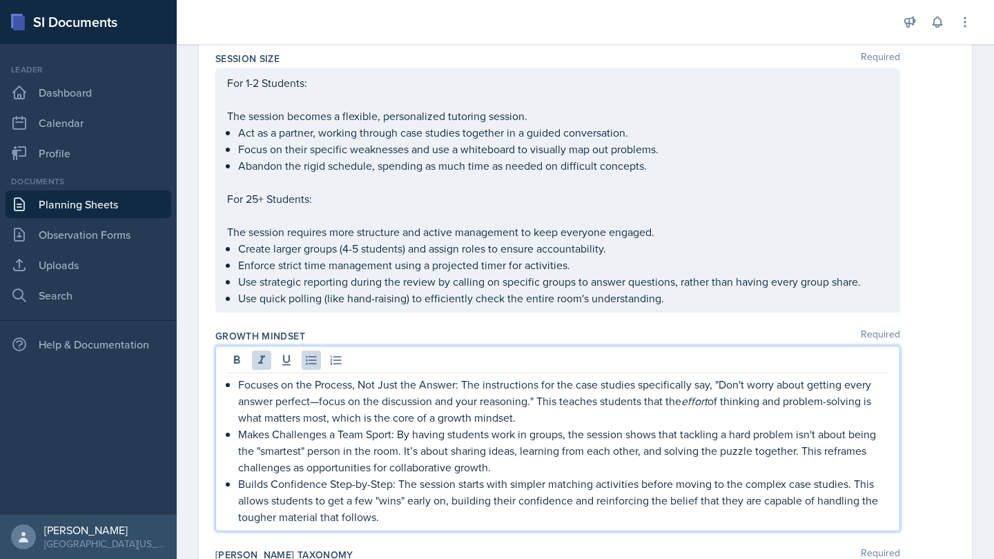
click at [379, 442] on p "Makes Challenges a Team Sport: By having students work in groups, the session s…" at bounding box center [563, 451] width 650 height 50
click at [392, 434] on p "Makes Challenges a Team Sport: By having students work in groups, the session s…" at bounding box center [563, 451] width 650 height 50
click at [338, 431] on p "Makes Challenges a Team : By having students work in groups, the session shows …" at bounding box center [563, 451] width 650 height 50
click at [357, 431] on p "Makes Challenges Team : By having students work in groups, the session shows th…" at bounding box center [563, 451] width 650 height 50
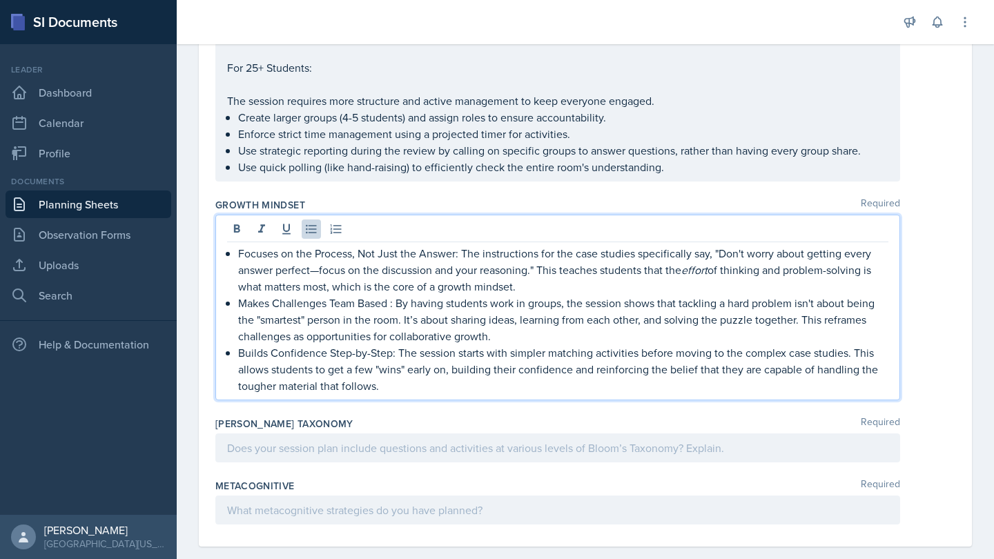
scroll to position [1389, 0]
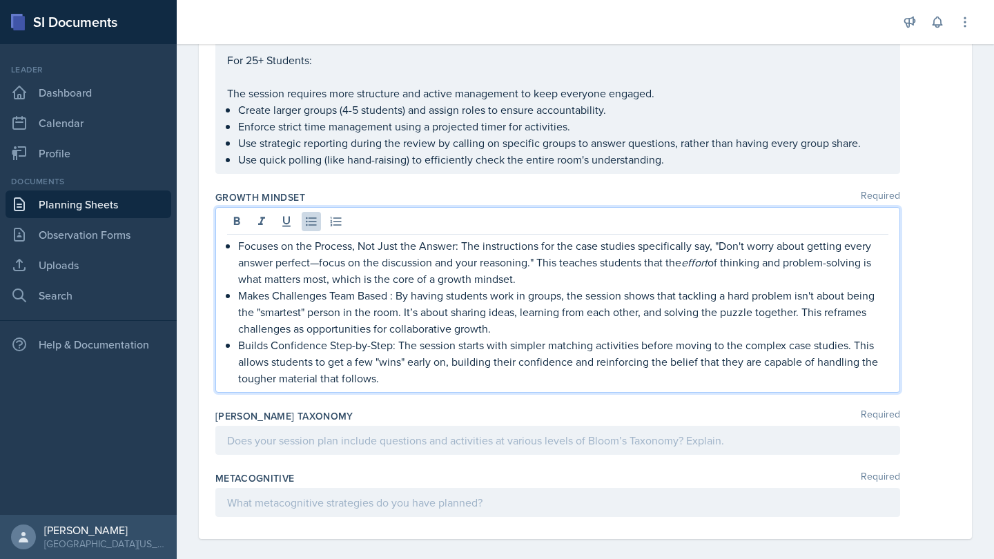
click at [476, 437] on div at bounding box center [557, 440] width 685 height 29
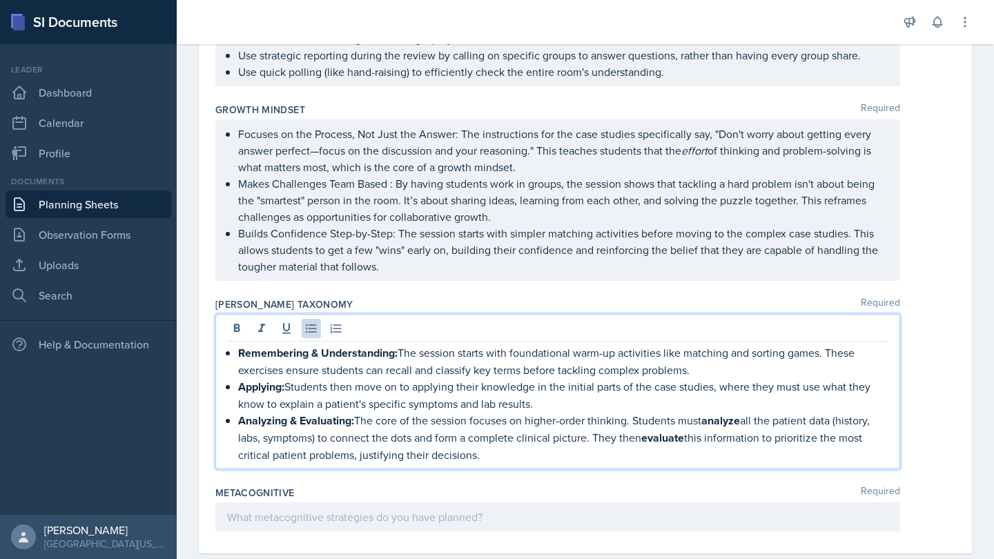
scroll to position [1481, 0]
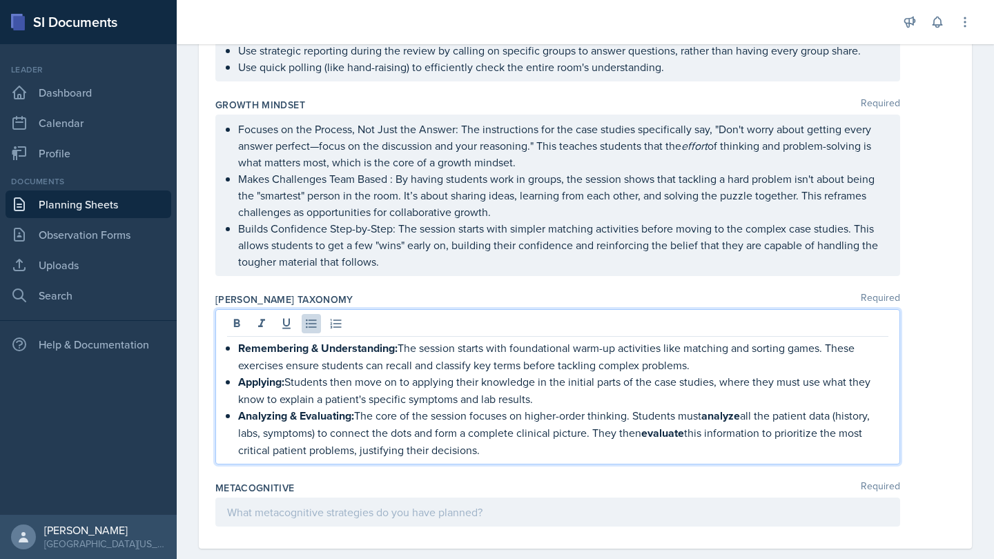
click at [382, 427] on p "Analyzing & Evaluating: The core of the session focuses on higher-order thinkin…" at bounding box center [563, 432] width 650 height 51
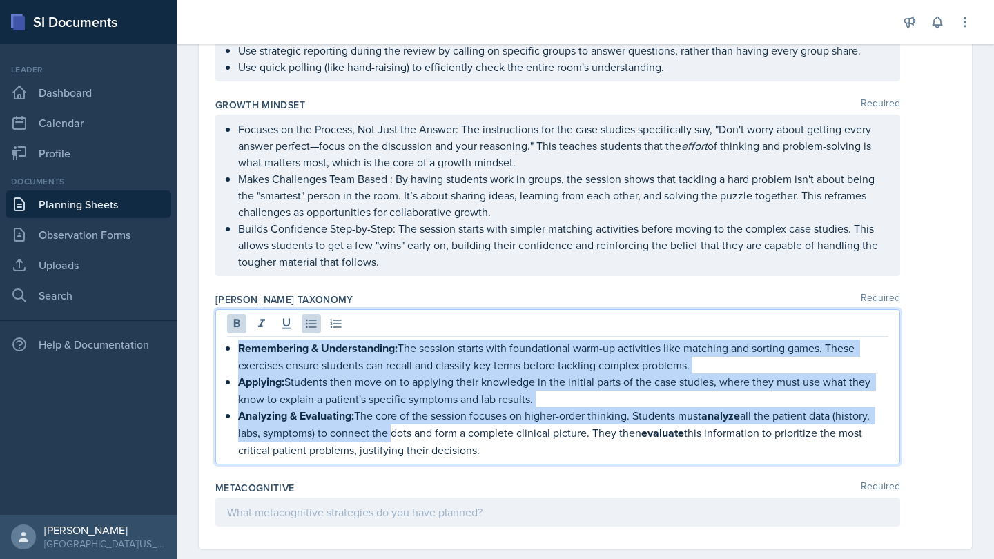
drag, startPoint x: 382, startPoint y: 427, endPoint x: 239, endPoint y: 348, distance: 164.1
click at [239, 348] on ul "Remembering & Understanding: The session starts with foundational warm-up activ…" at bounding box center [563, 399] width 650 height 119
click at [233, 327] on icon at bounding box center [237, 324] width 14 height 14
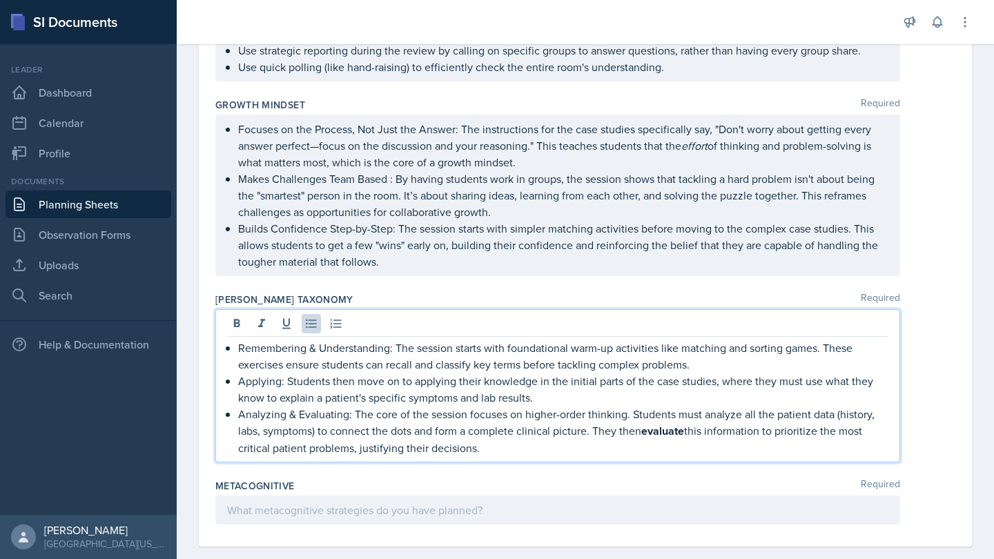
click at [415, 427] on p "Analyzing & Evaluating: The core of the session focuses on higher-order thinkin…" at bounding box center [563, 431] width 650 height 50
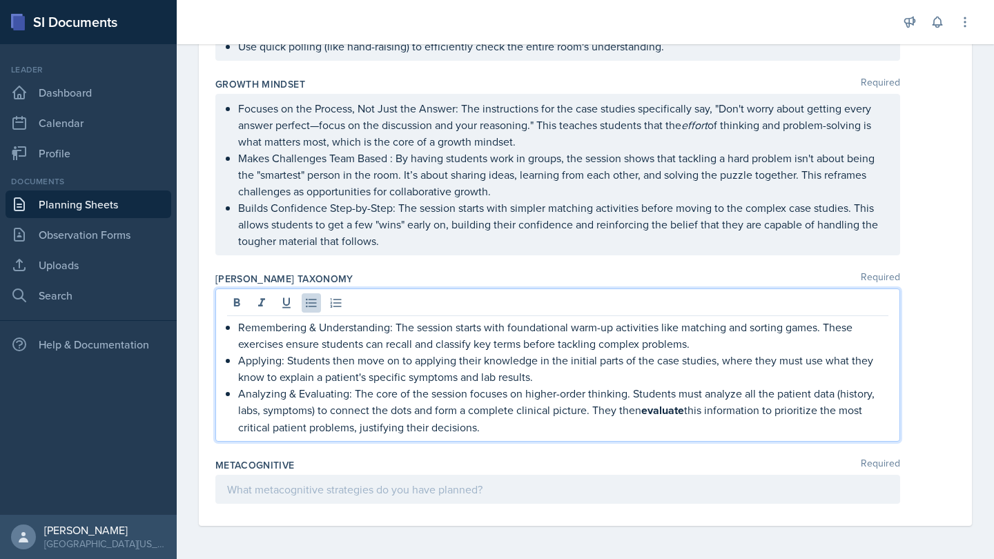
scroll to position [1502, 0]
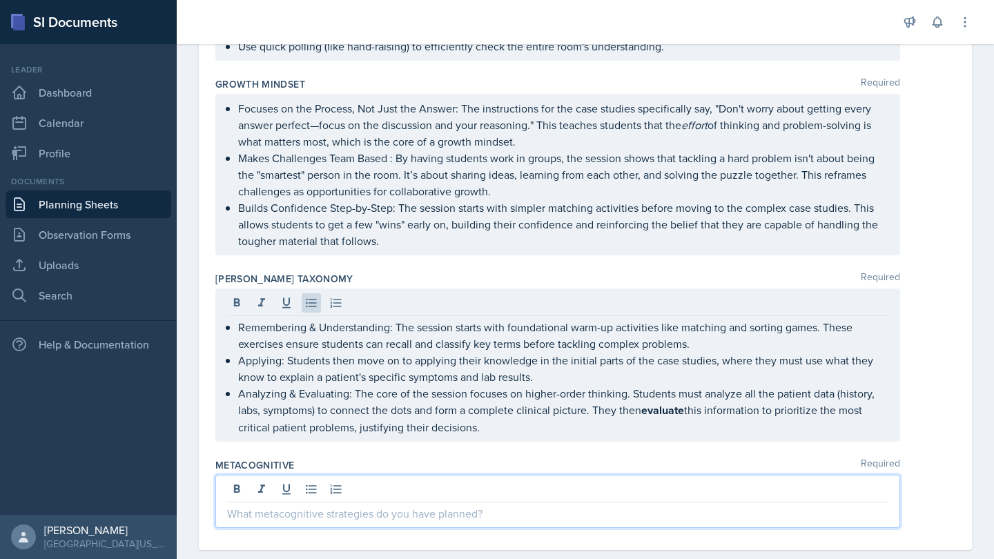
click at [423, 493] on div at bounding box center [557, 501] width 685 height 53
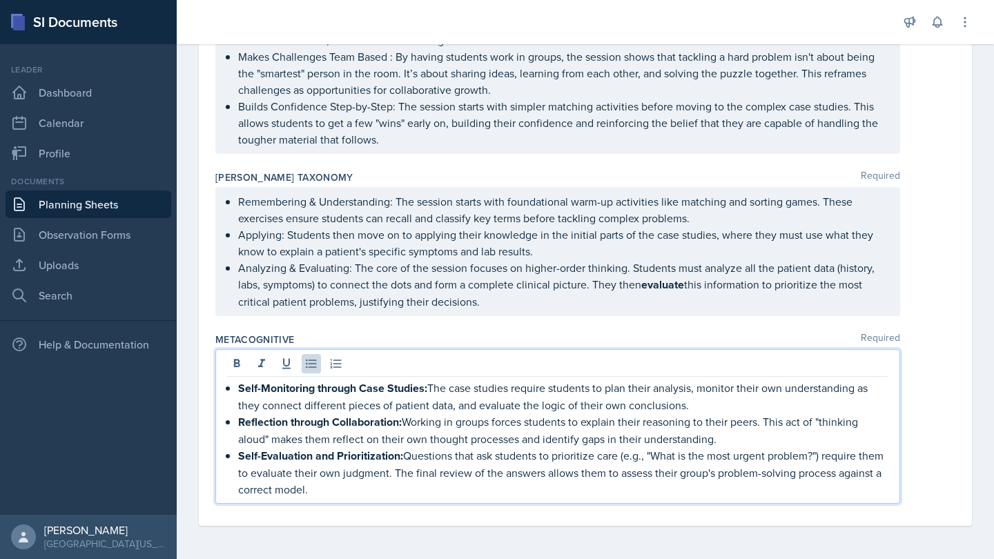
scroll to position [1604, 0]
click at [621, 323] on div "[PERSON_NAME] Taxonomy Required Remembering & Understanding: The session starts…" at bounding box center [585, 246] width 740 height 162
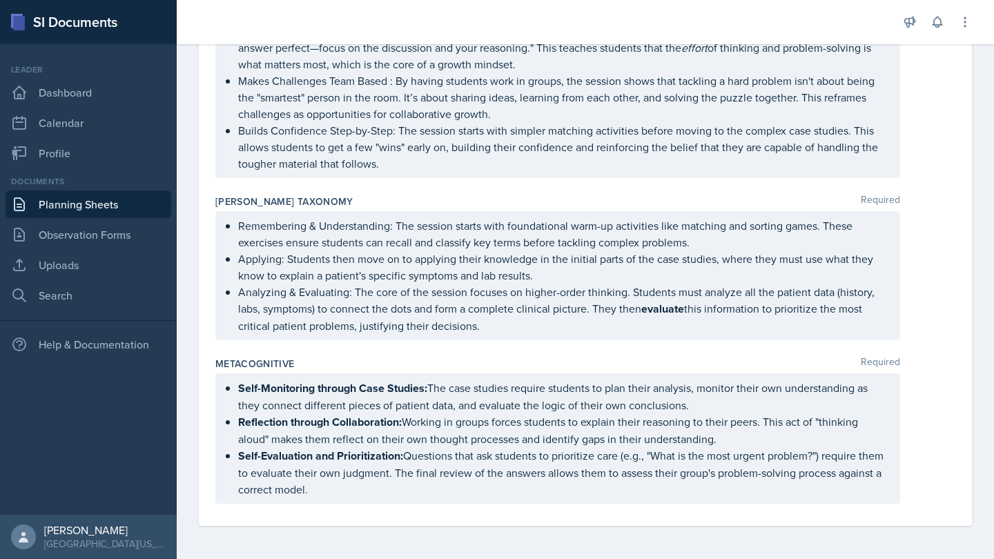
scroll to position [1579, 0]
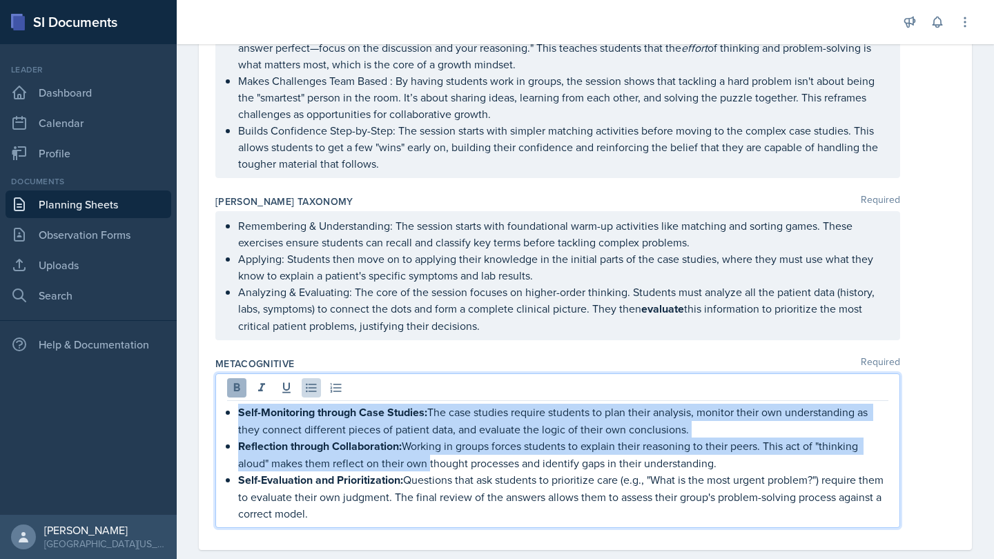
drag, startPoint x: 428, startPoint y: 454, endPoint x: 228, endPoint y: 397, distance: 208.2
click at [228, 397] on div "Self-Monitoring through Case Studies: The case studies require students to plan…" at bounding box center [557, 450] width 685 height 155
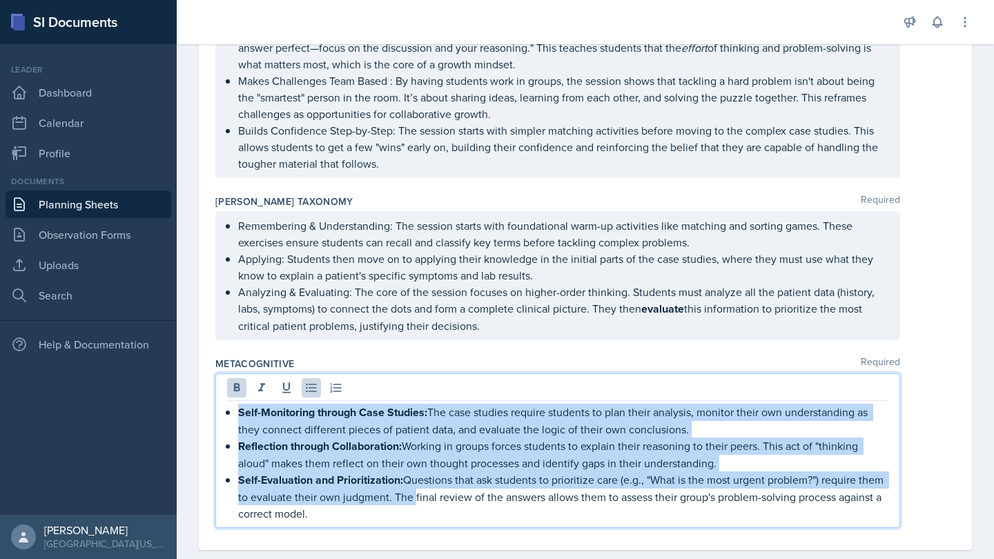
drag, startPoint x: 441, startPoint y: 495, endPoint x: 206, endPoint y: 410, distance: 250.2
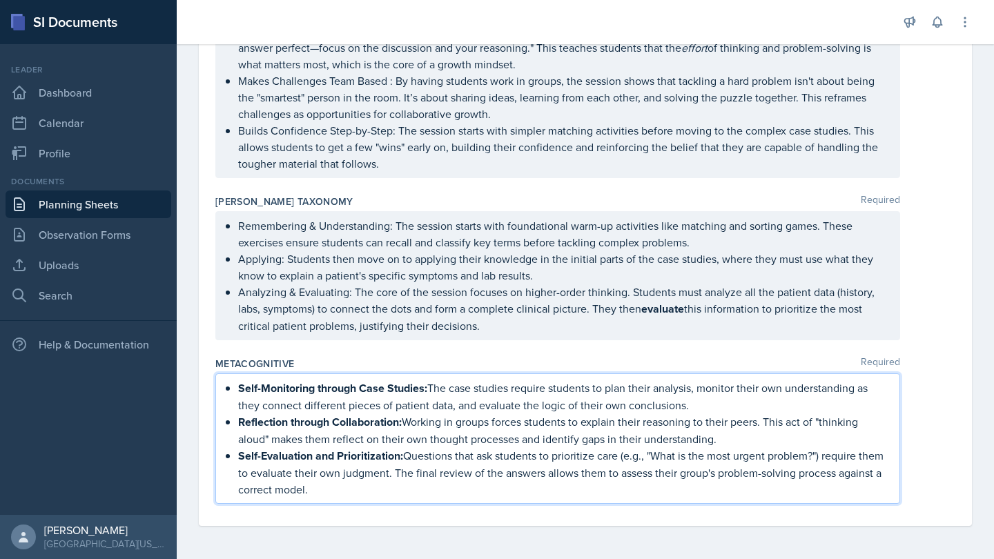
click at [306, 427] on strong "Reflection through Collaboration:" at bounding box center [320, 422] width 164 height 16
click at [402, 348] on div "[PERSON_NAME] Taxonomy Required Remembering & Understanding: The session starts…" at bounding box center [585, 270] width 740 height 162
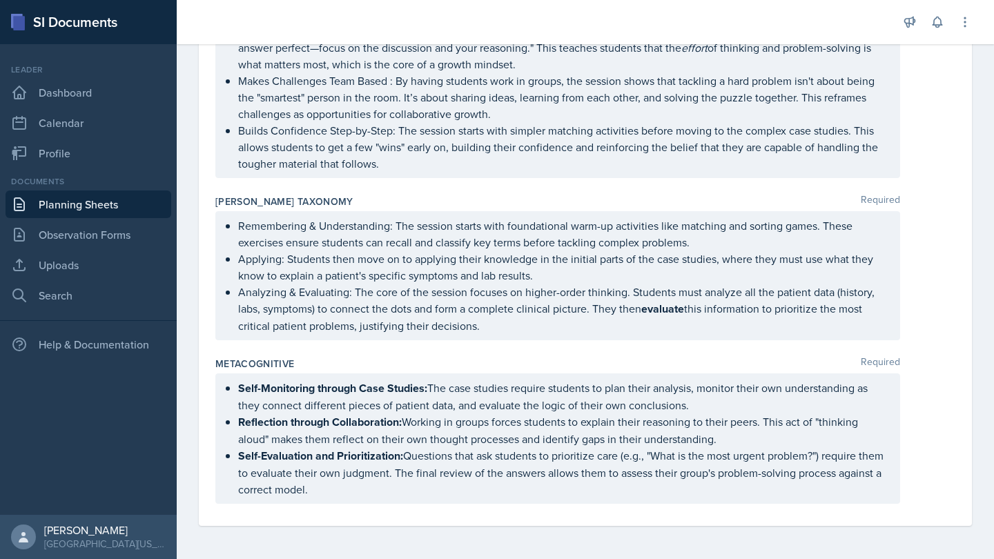
click at [431, 427] on ul "Self-Monitoring through Case Studies: The case studies require students to plan…" at bounding box center [563, 439] width 650 height 118
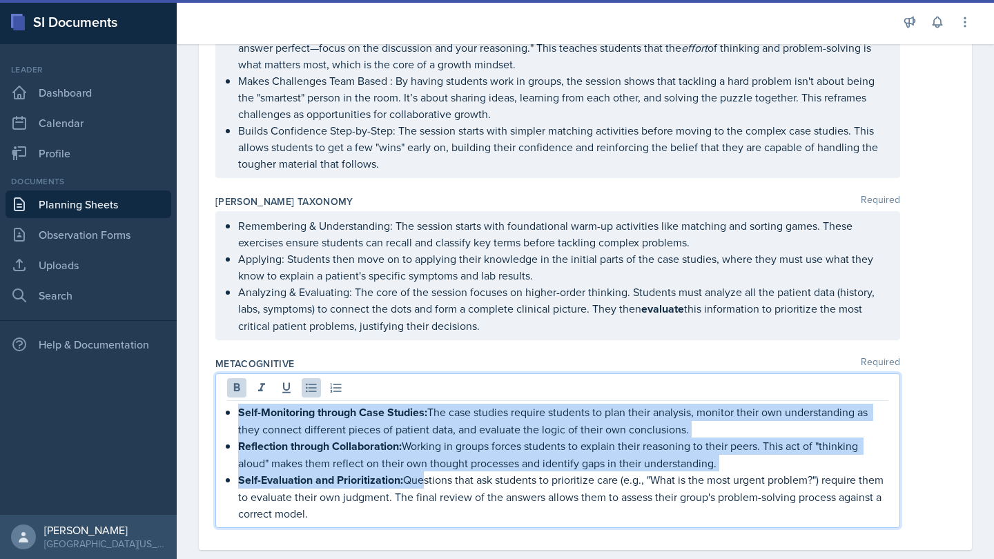
drag, startPoint x: 420, startPoint y: 478, endPoint x: 197, endPoint y: 367, distance: 248.8
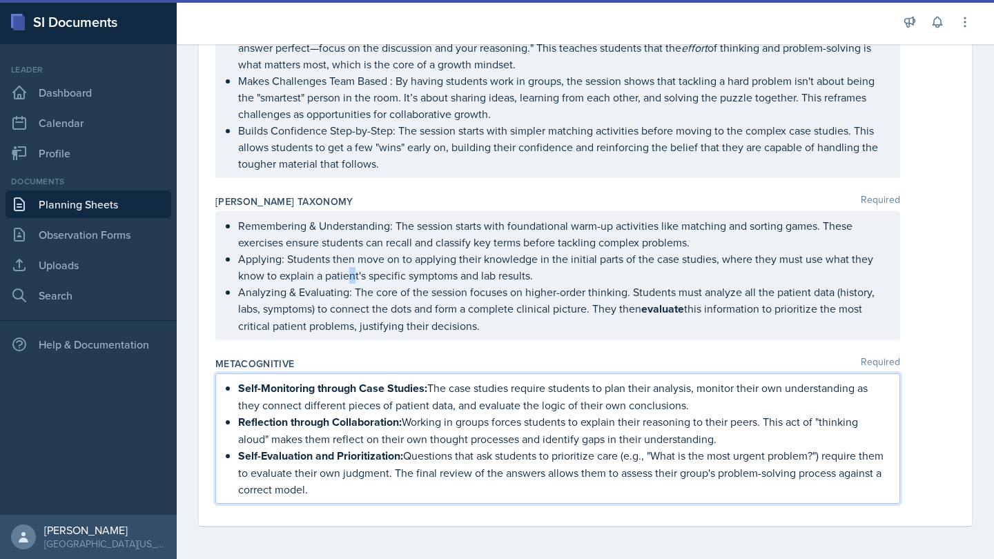
click at [352, 304] on ul "Remembering & Understanding: The session starts with foundational warm-up activ…" at bounding box center [563, 275] width 650 height 117
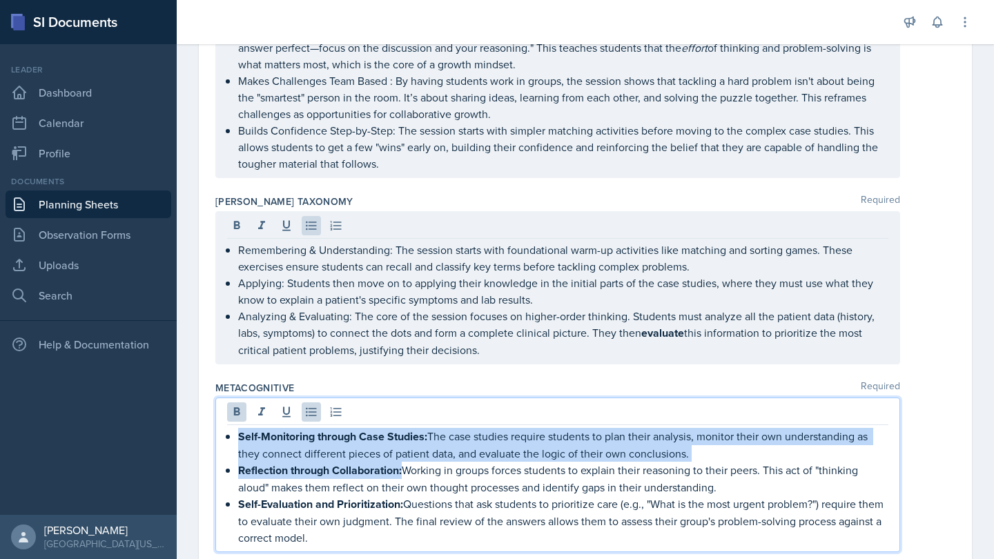
drag, startPoint x: 405, startPoint y: 476, endPoint x: 237, endPoint y: 428, distance: 174.4
click at [237, 428] on div "Self-Monitoring through Case Studies: The case studies require students to plan…" at bounding box center [557, 487] width 661 height 118
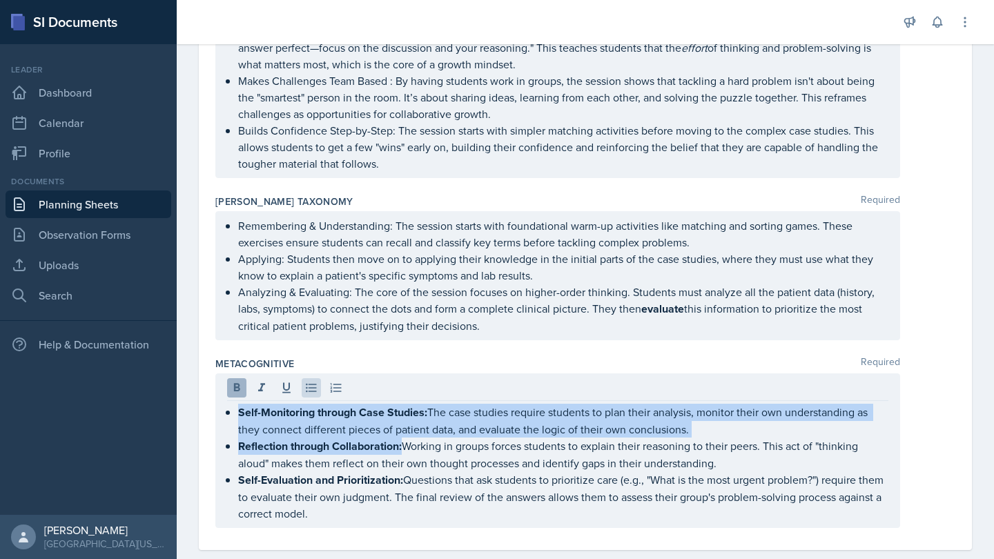
click at [233, 382] on icon at bounding box center [237, 388] width 14 height 14
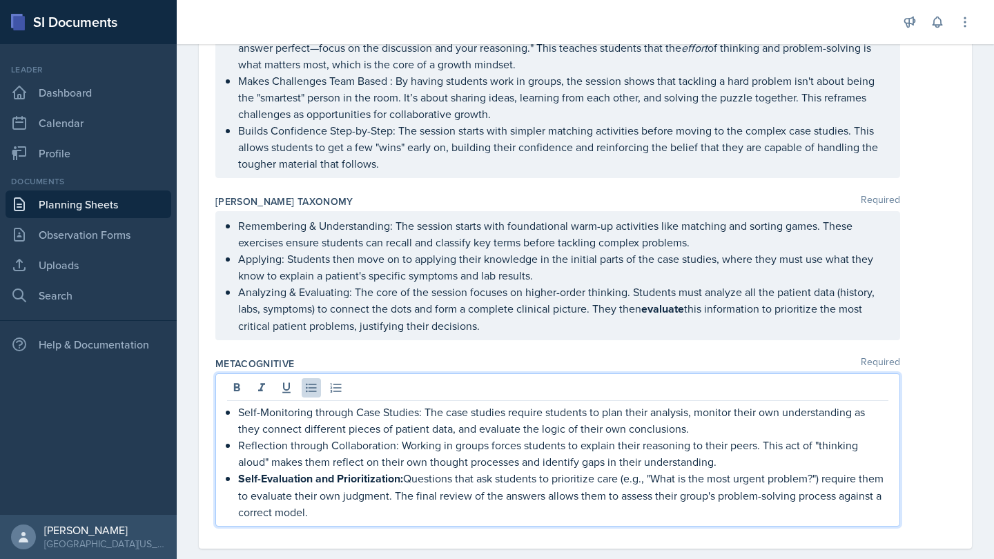
click at [295, 473] on strong "Self-Evaluation and Prioritization:" at bounding box center [320, 479] width 165 height 16
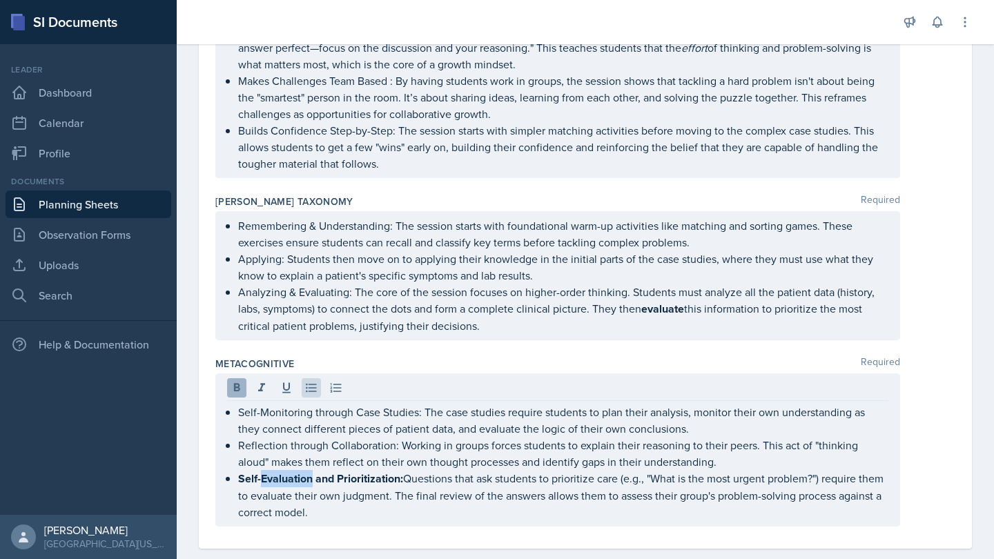
click at [238, 389] on icon at bounding box center [237, 388] width 14 height 14
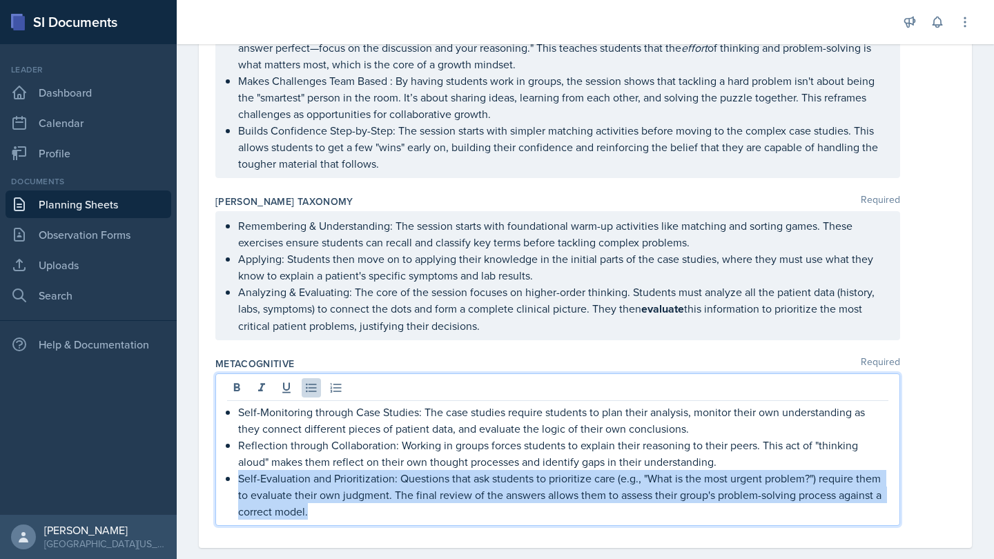
click at [353, 493] on p "Self-Evaluation and Prioritization: Questions that ask students to prioritize c…" at bounding box center [563, 495] width 650 height 50
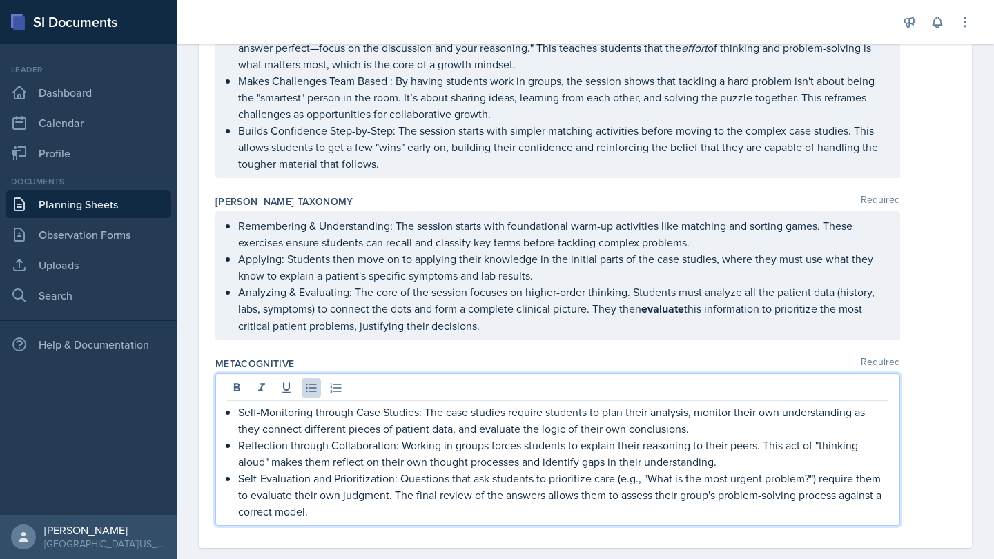
click at [939, 389] on div "Self-Monitoring through Case Studies: The case studies require students to plan…" at bounding box center [585, 449] width 740 height 153
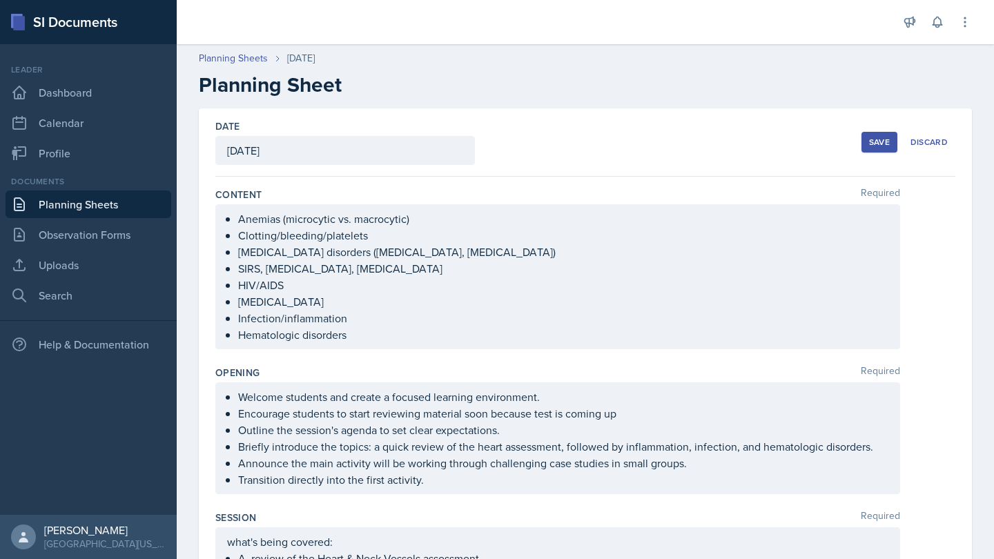
scroll to position [0, 0]
click at [882, 140] on div "Save" at bounding box center [879, 142] width 21 height 11
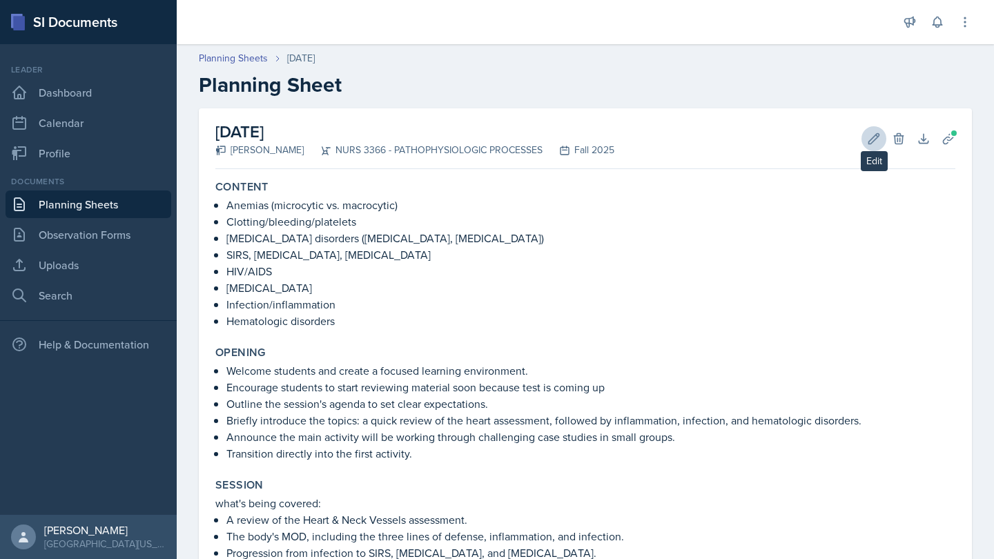
click at [866, 137] on button "Edit" at bounding box center [873, 138] width 25 height 25
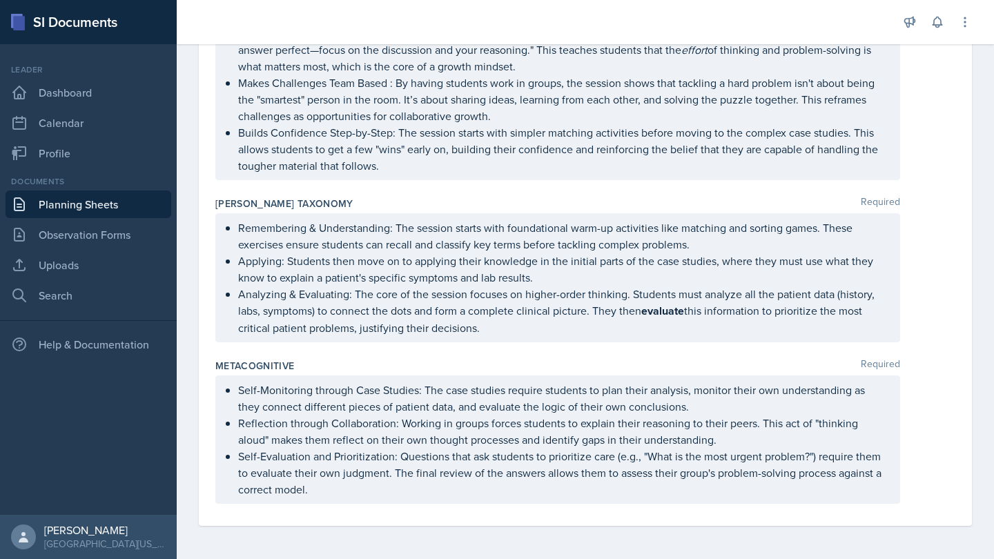
scroll to position [1577, 0]
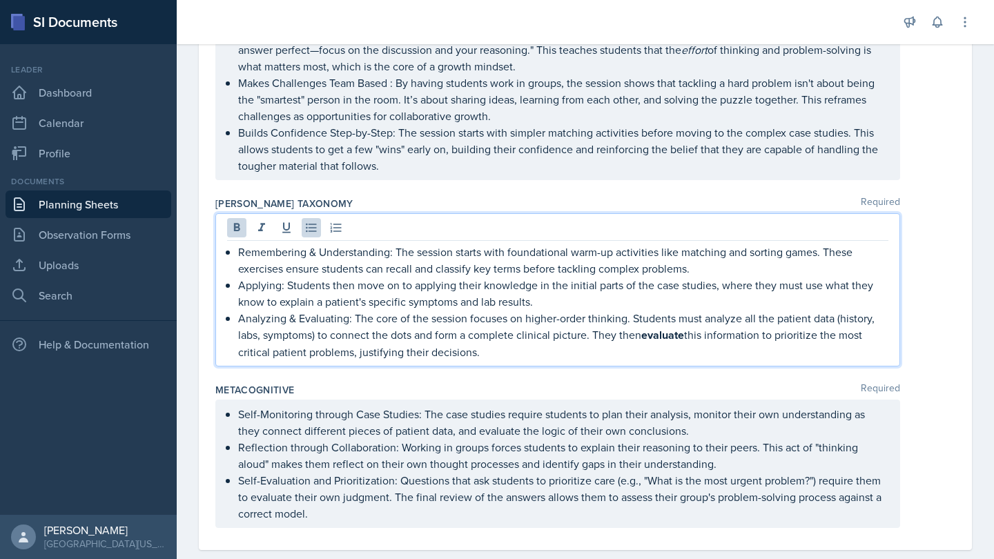
drag, startPoint x: 744, startPoint y: 318, endPoint x: 652, endPoint y: 356, distance: 100.0
click at [652, 356] on p "Analyzing & Evaluating: The core of the session focuses on higher-order thinkin…" at bounding box center [563, 335] width 650 height 50
click at [238, 220] on button at bounding box center [236, 227] width 19 height 19
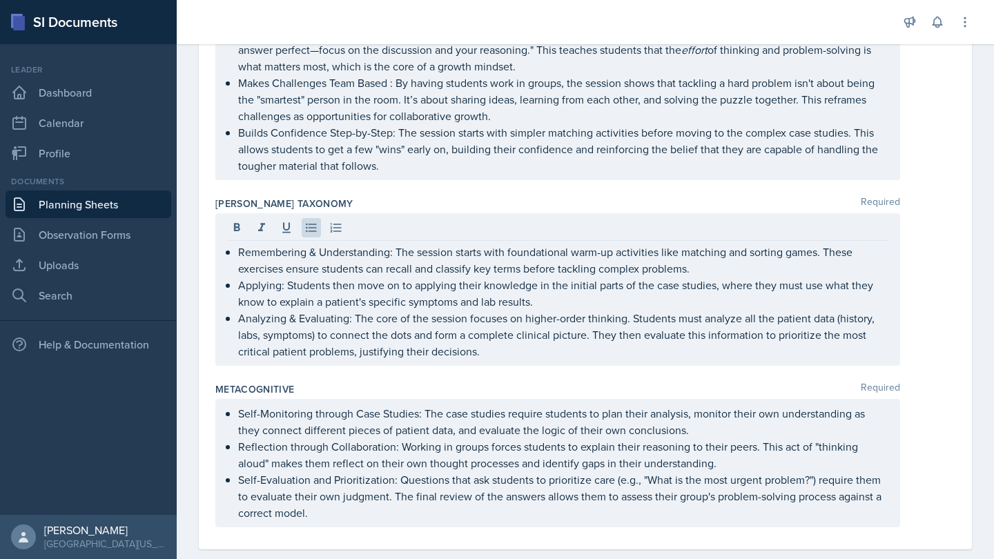
click at [544, 385] on div "Metacognitive Required" at bounding box center [585, 389] width 740 height 14
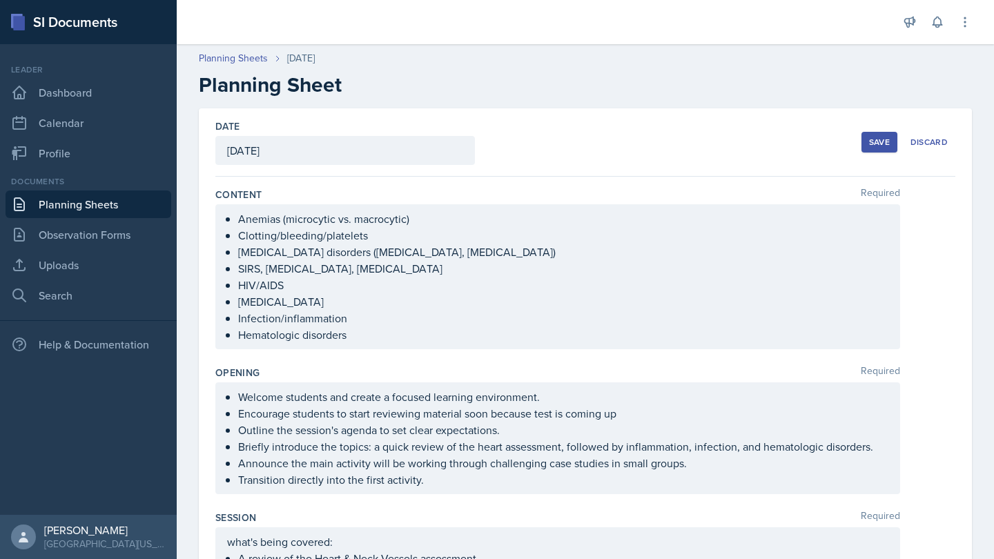
scroll to position [0, 0]
click at [883, 142] on div "Save" at bounding box center [879, 142] width 21 height 11
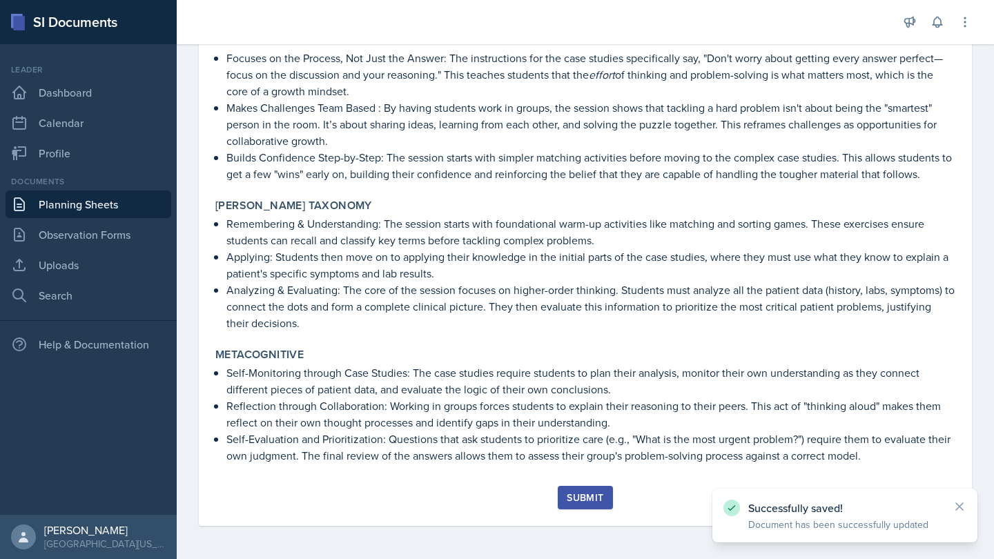
scroll to position [1393, 0]
click at [589, 506] on button "Submit" at bounding box center [585, 497] width 55 height 23
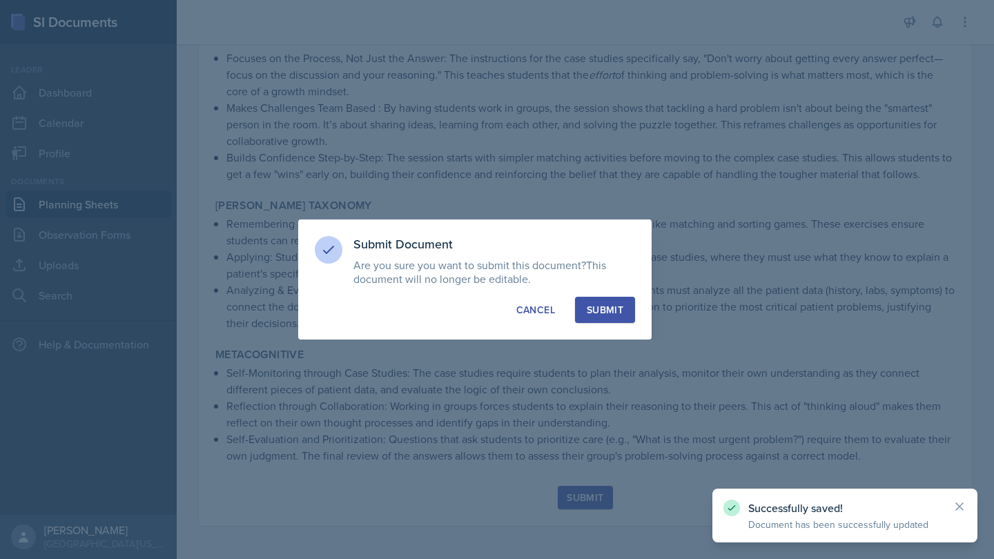
click at [627, 309] on button "Submit" at bounding box center [605, 310] width 60 height 26
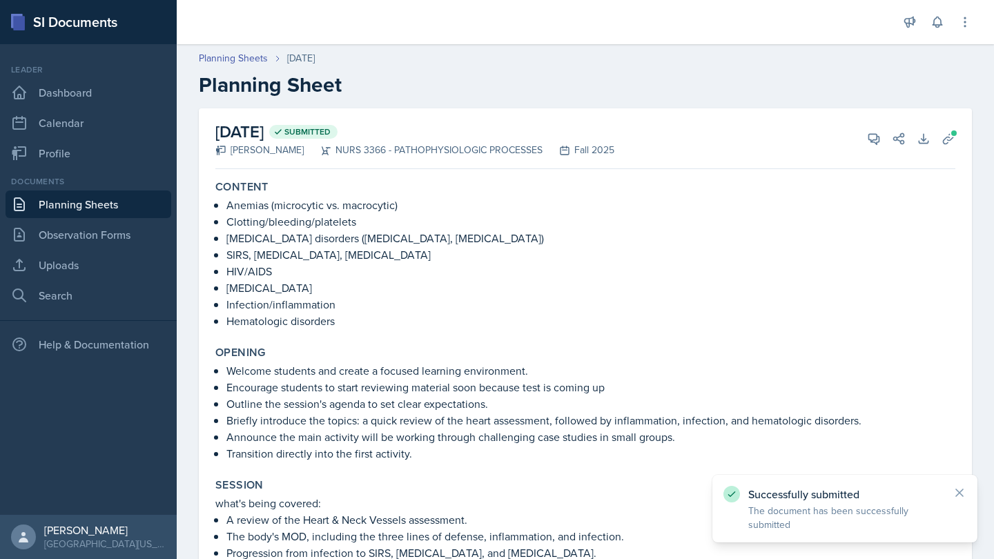
scroll to position [0, 0]
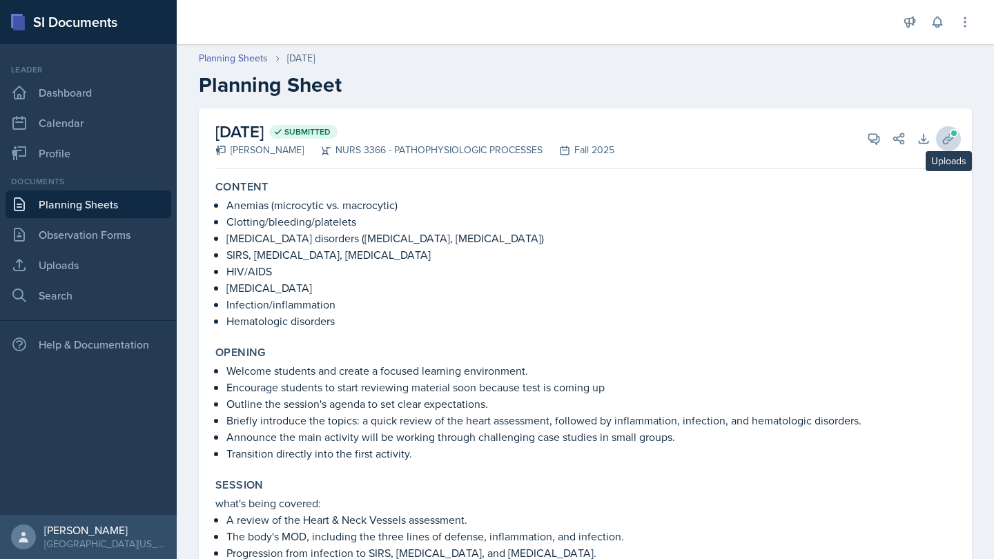
click at [955, 137] on icon at bounding box center [949, 139] width 14 height 14
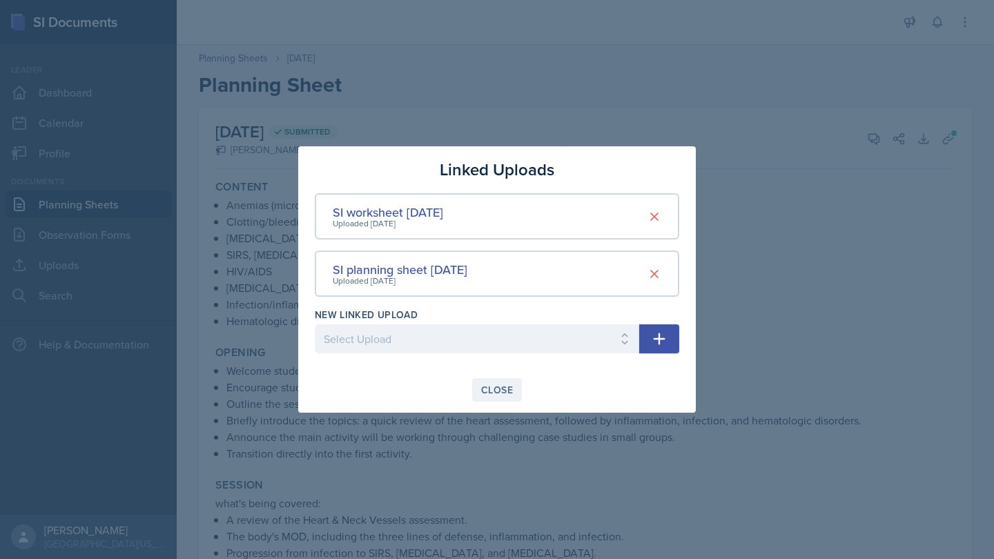
click at [494, 393] on div "Close" at bounding box center [497, 389] width 32 height 11
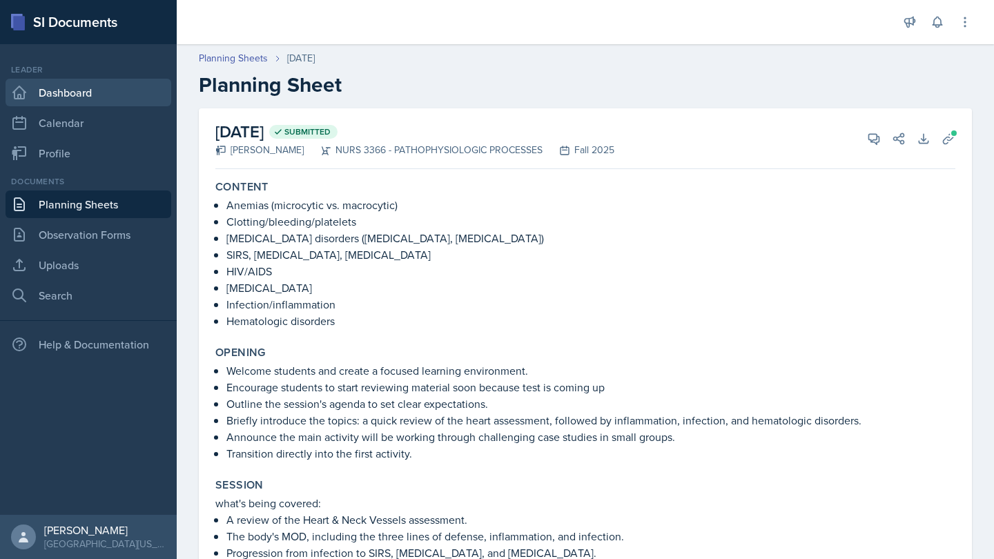
click at [133, 99] on link "Dashboard" at bounding box center [89, 93] width 166 height 28
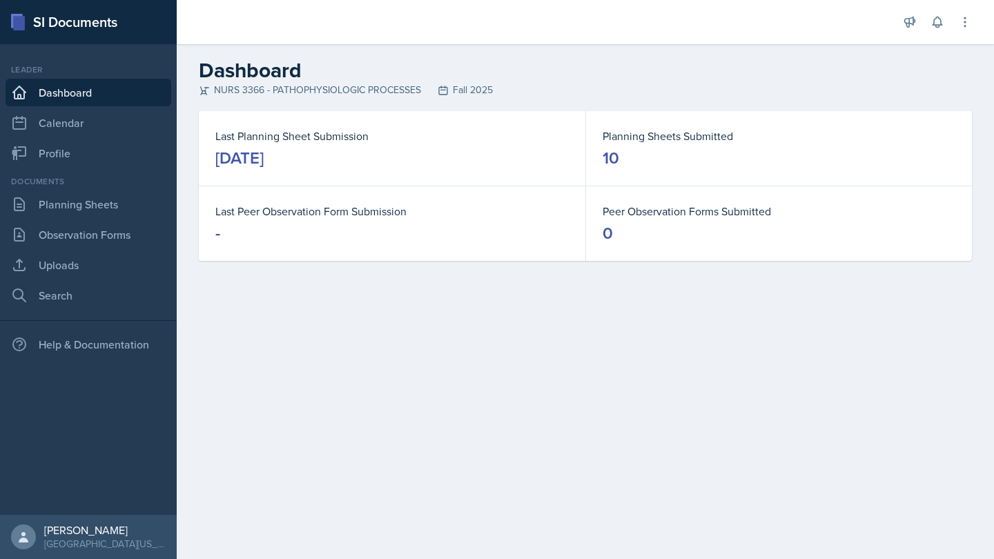
click at [627, 157] on dd "10" at bounding box center [779, 158] width 353 height 22
click at [124, 121] on link "Calendar" at bounding box center [89, 123] width 166 height 28
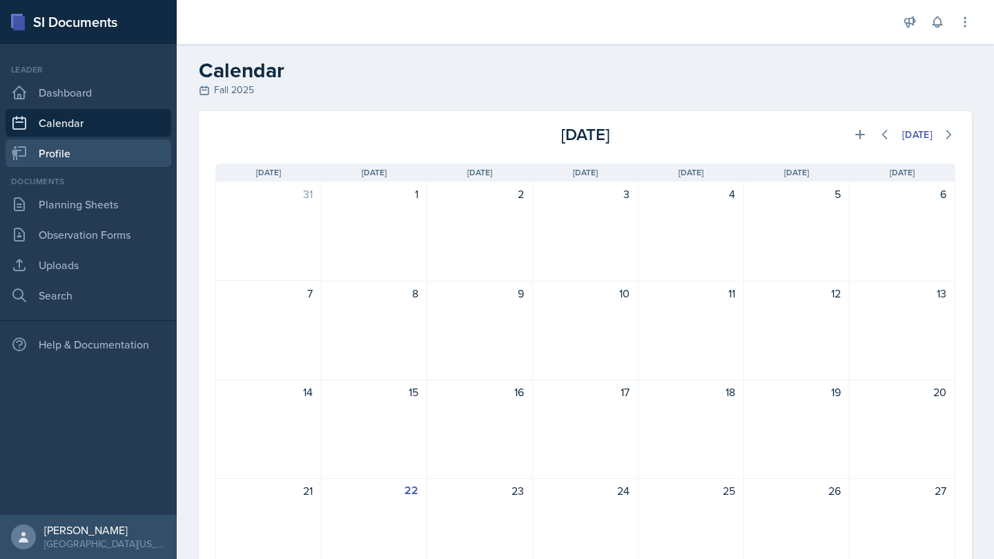
click at [126, 140] on link "Profile" at bounding box center [89, 153] width 166 height 28
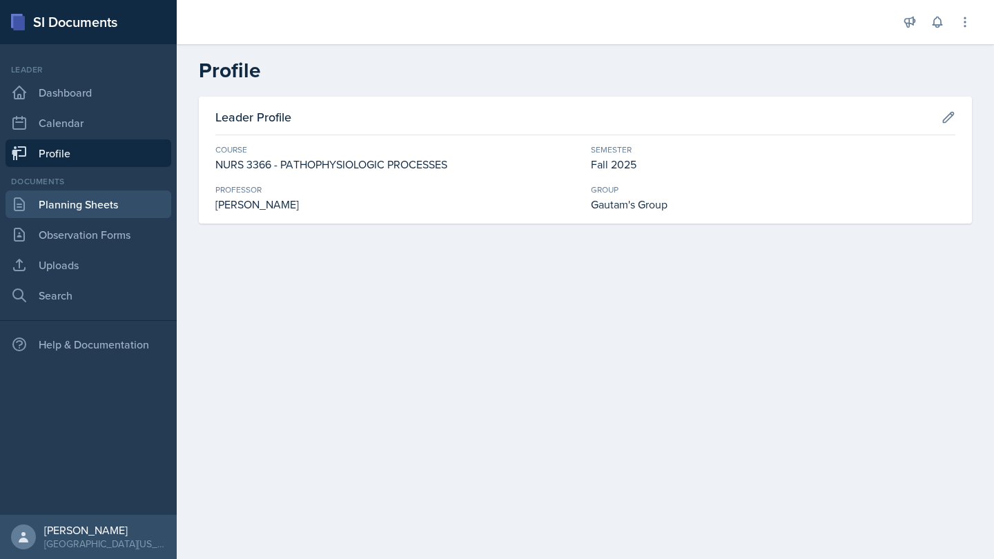
click at [115, 204] on link "Planning Sheets" at bounding box center [89, 205] width 166 height 28
